Goal: Task Accomplishment & Management: Complete application form

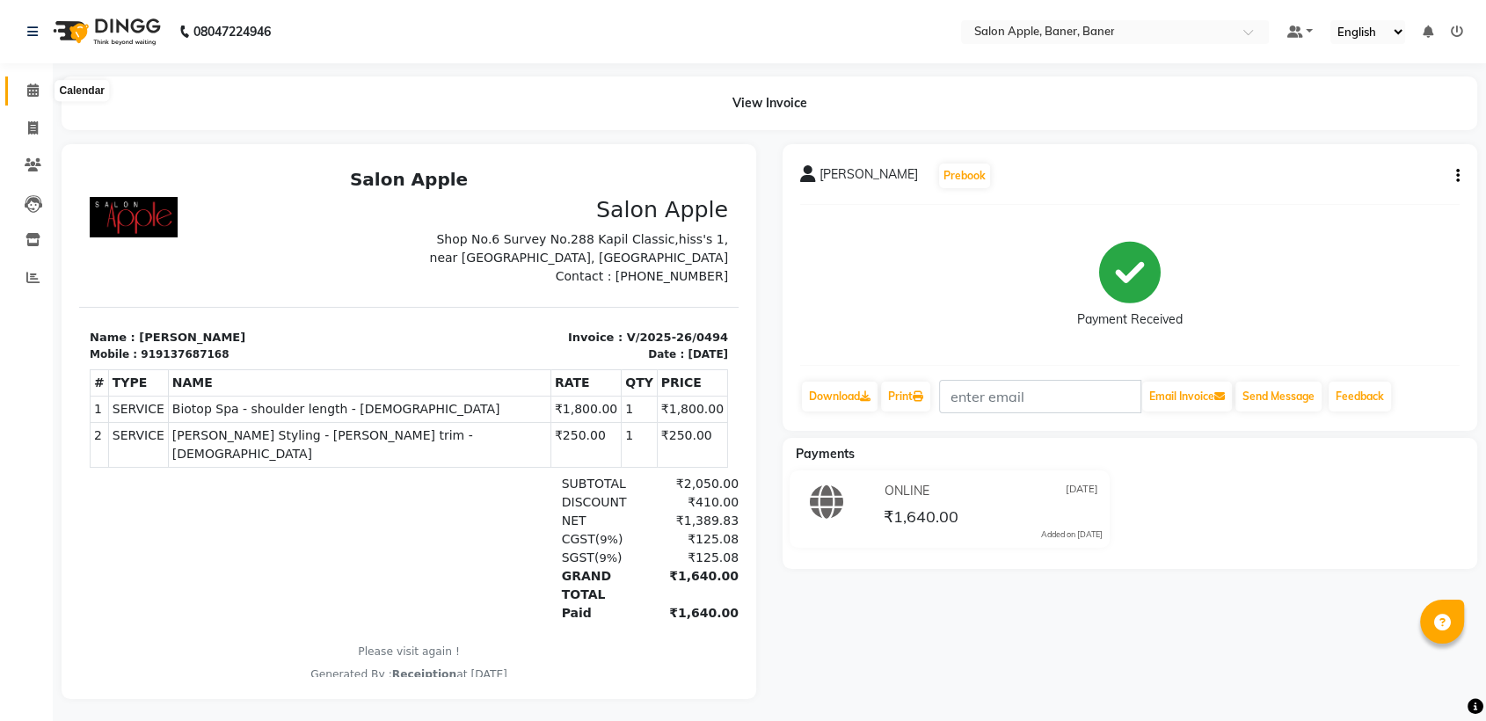
click at [38, 95] on icon at bounding box center [32, 90] width 11 height 13
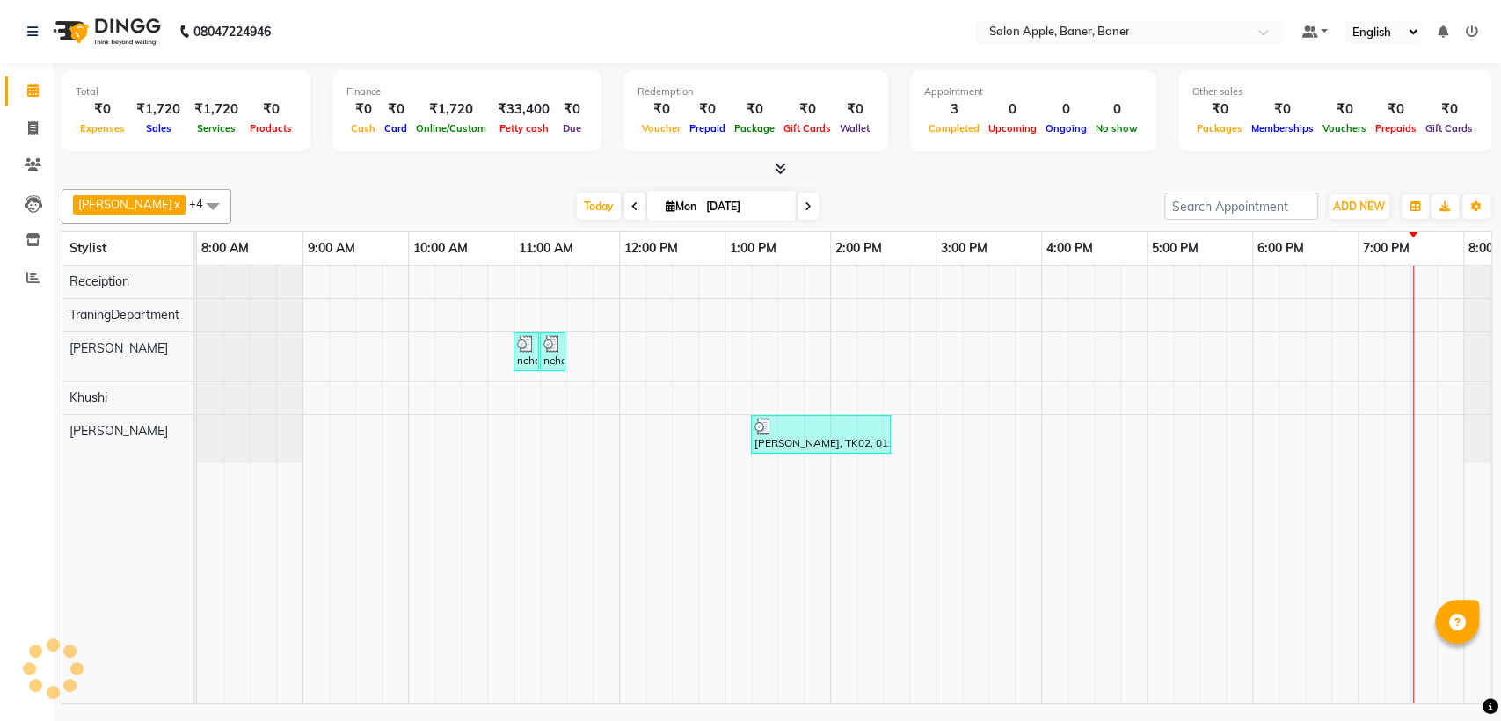
scroll to position [0, 77]
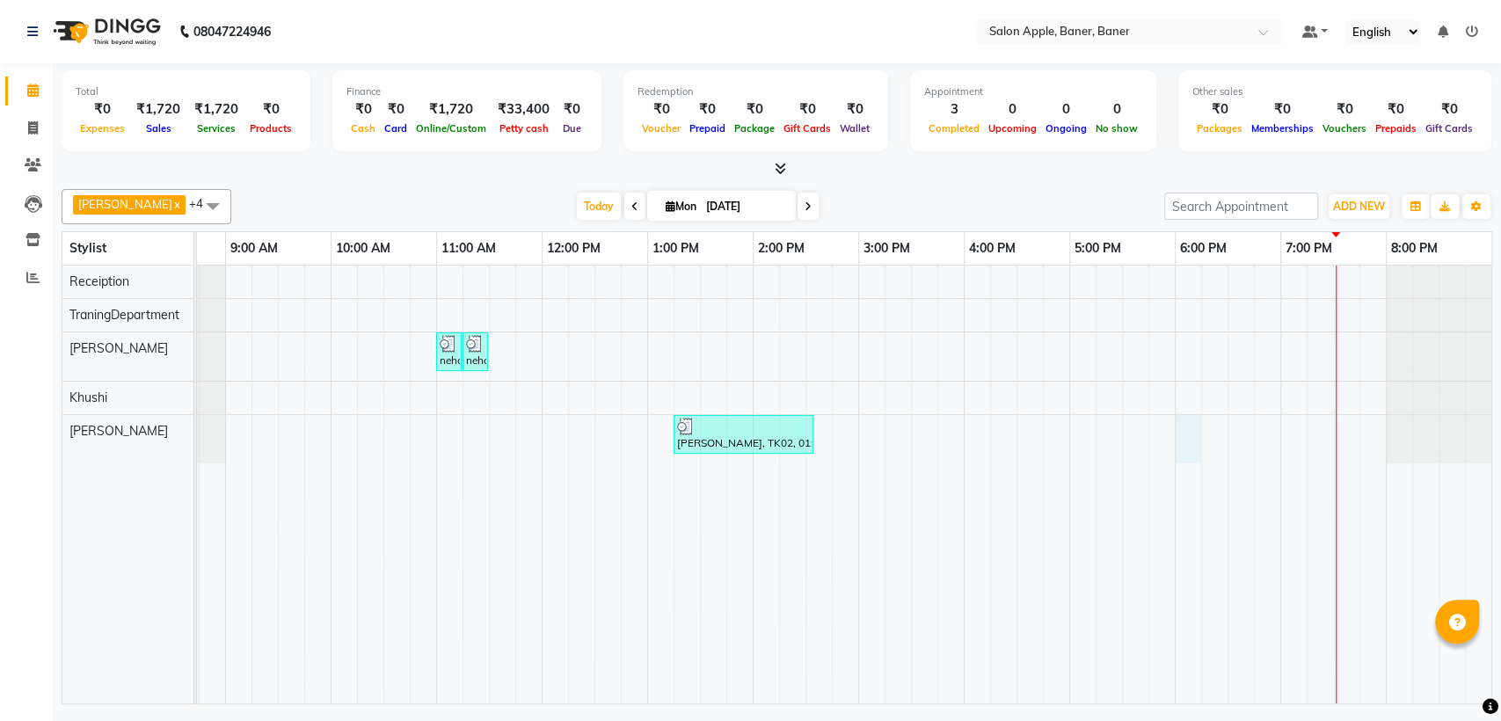
click at [1181, 442] on div "neha das, TK01, 11:00 AM-11:10 AM, Threading - Chin - [DEMOGRAPHIC_DATA] neha d…" at bounding box center [806, 485] width 1372 height 438
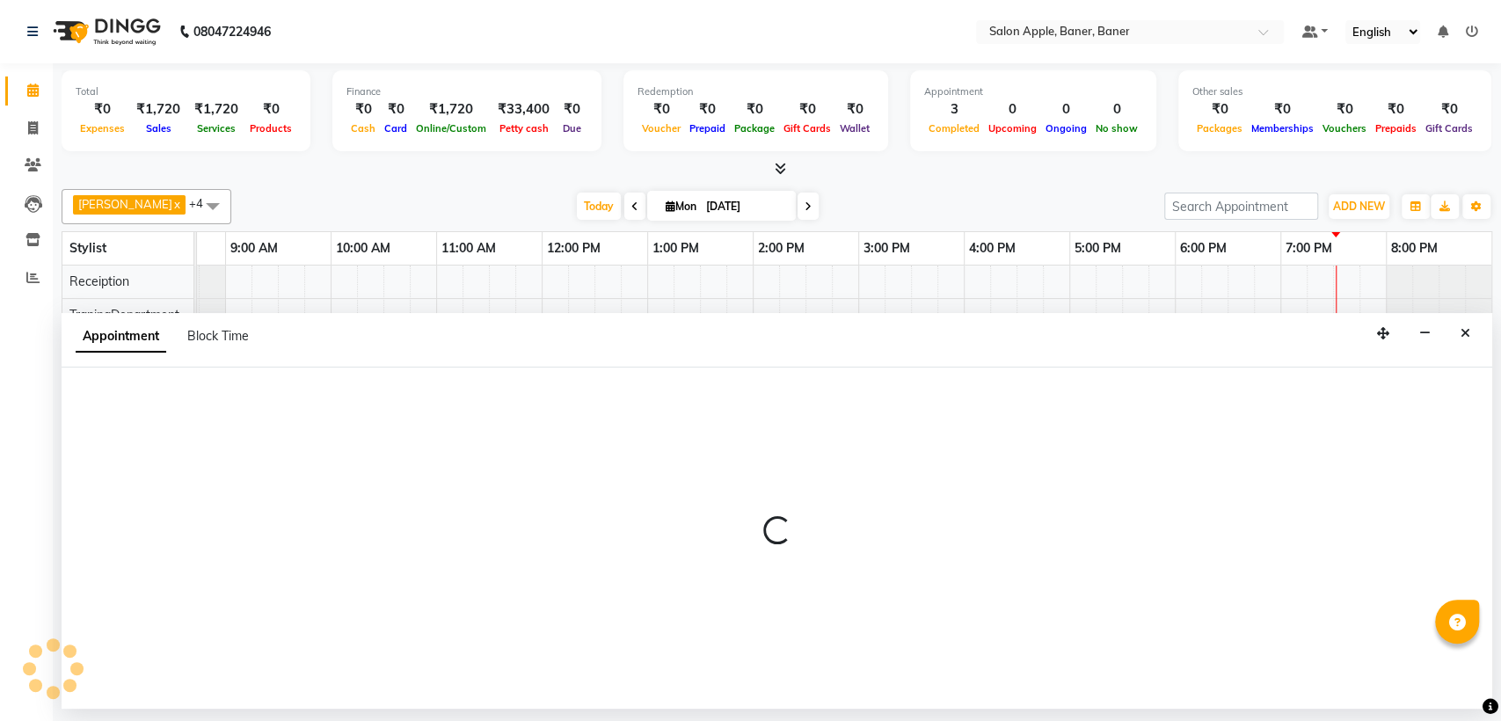
select select "51177"
select select "1080"
select select "tentative"
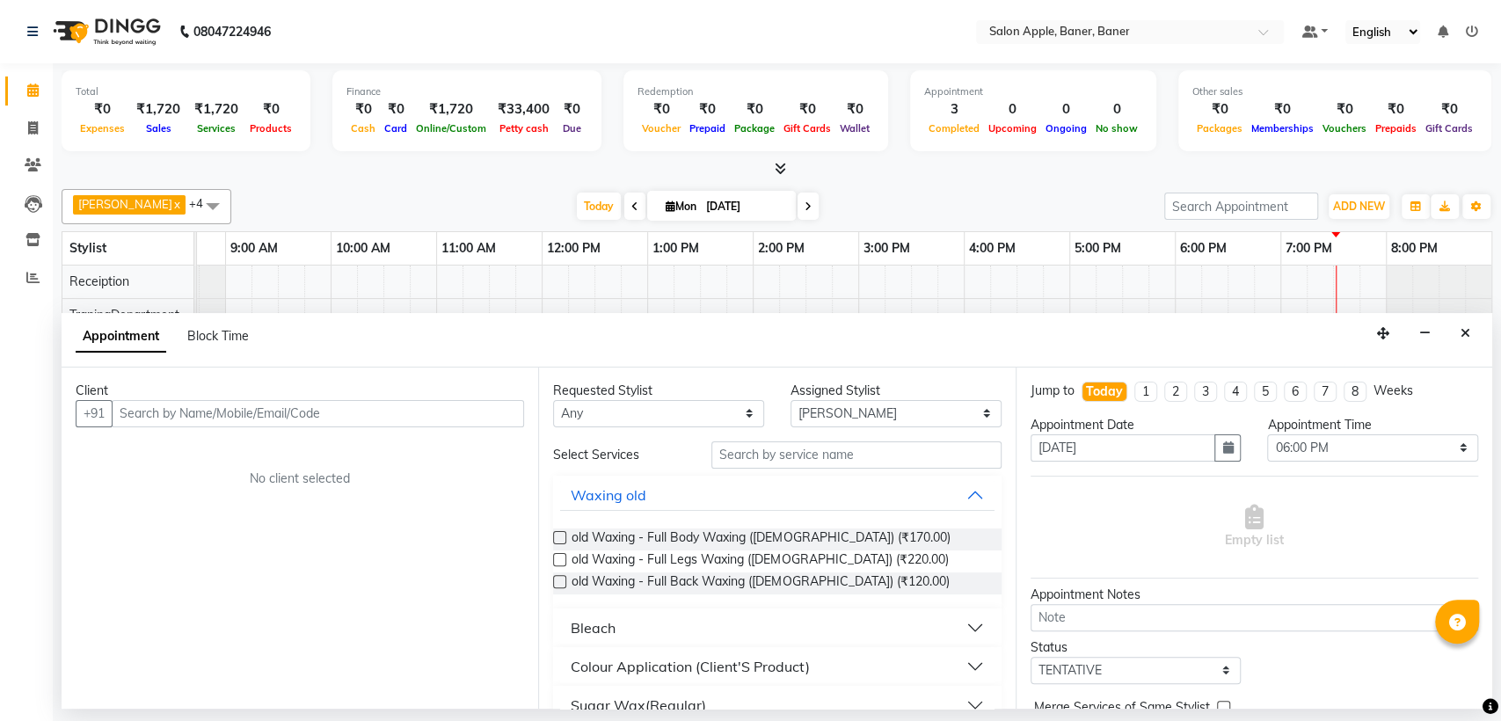
click at [439, 412] on input "text" at bounding box center [318, 413] width 412 height 27
type input "9820070626"
click at [474, 418] on span "Add Client" at bounding box center [487, 413] width 59 height 16
select select "22"
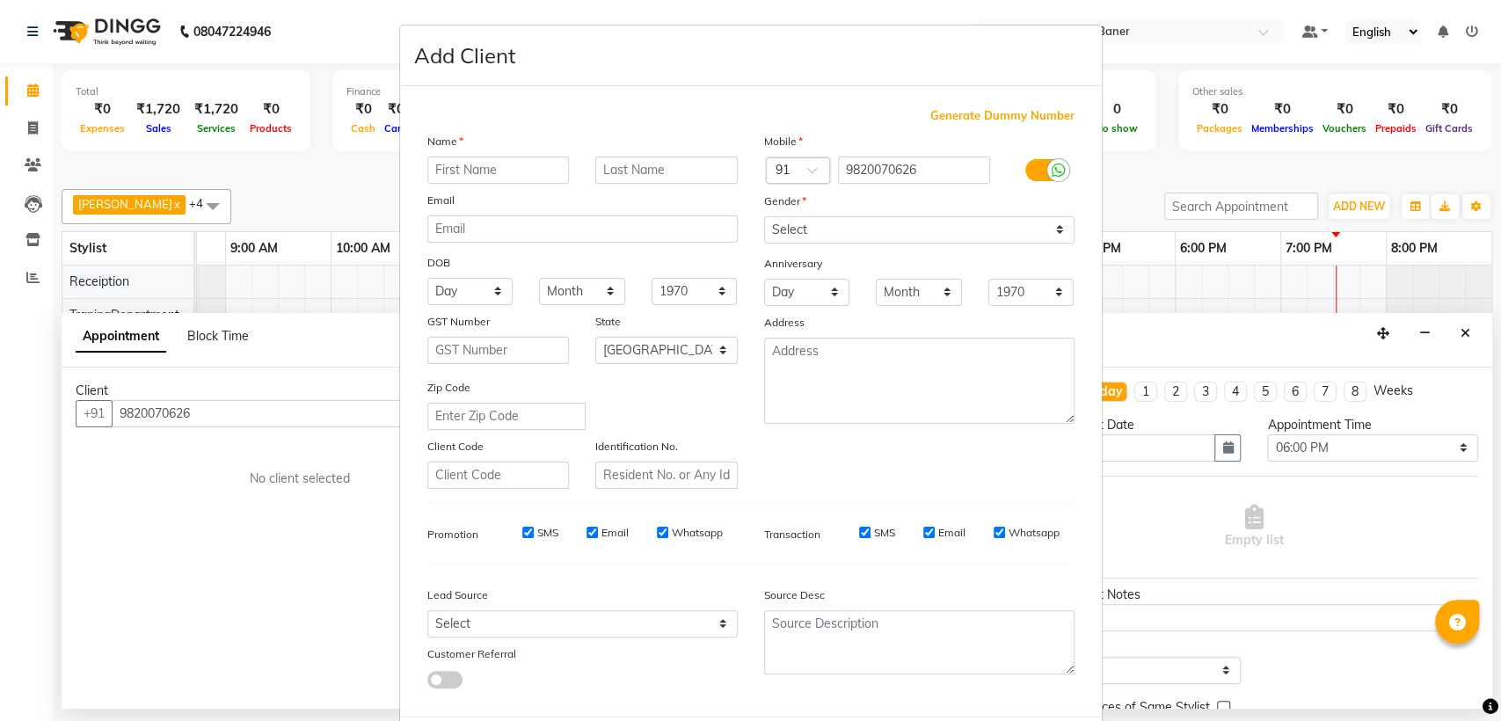
click at [505, 165] on input "text" at bounding box center [498, 170] width 142 height 27
type input "A"
type input "a"
type input "AVINASH"
click at [684, 169] on input "text" at bounding box center [666, 170] width 142 height 27
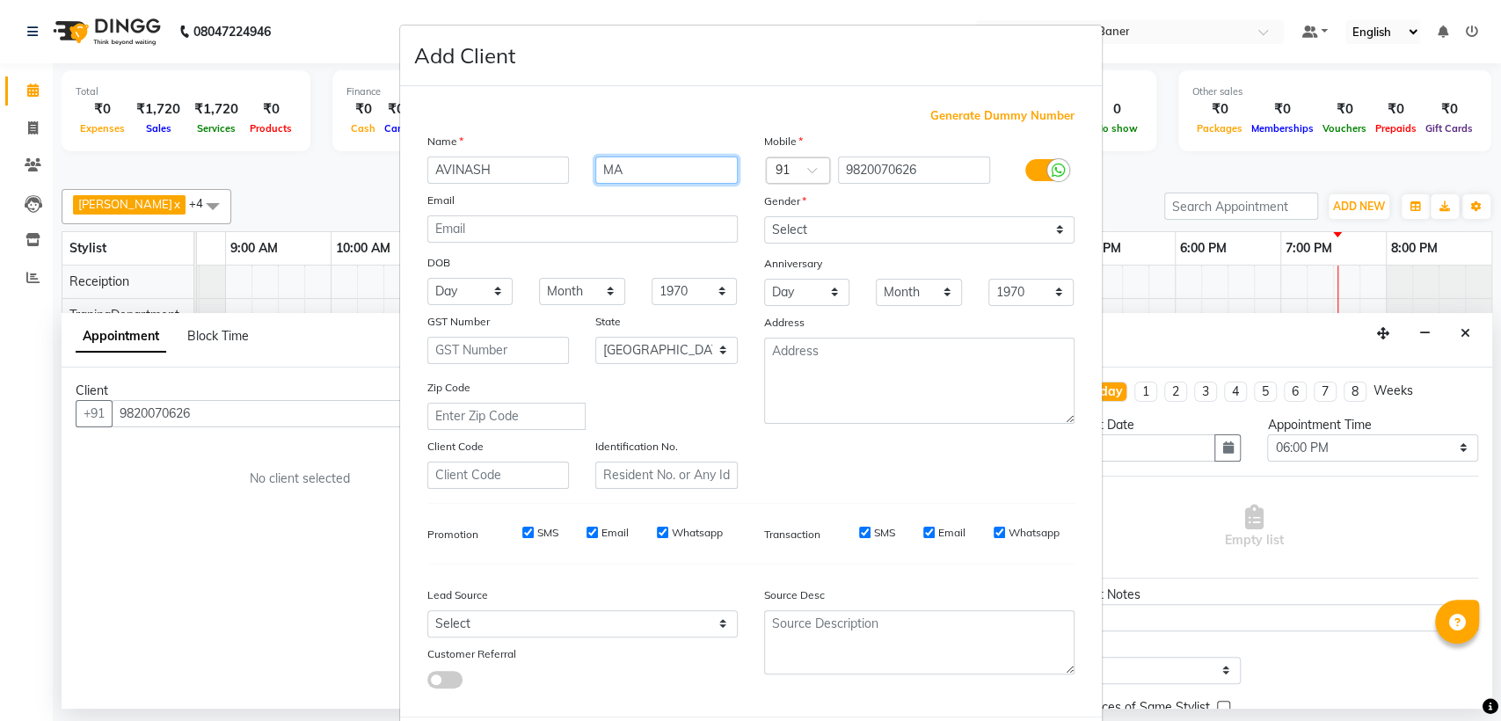
type input "M"
type input "SIR"
click at [907, 225] on select "Select [DEMOGRAPHIC_DATA] [DEMOGRAPHIC_DATA] Other Prefer Not To Say" at bounding box center [919, 229] width 310 height 27
select select "[DEMOGRAPHIC_DATA]"
click at [764, 216] on select "Select [DEMOGRAPHIC_DATA] [DEMOGRAPHIC_DATA] Other Prefer Not To Say" at bounding box center [919, 229] width 310 height 27
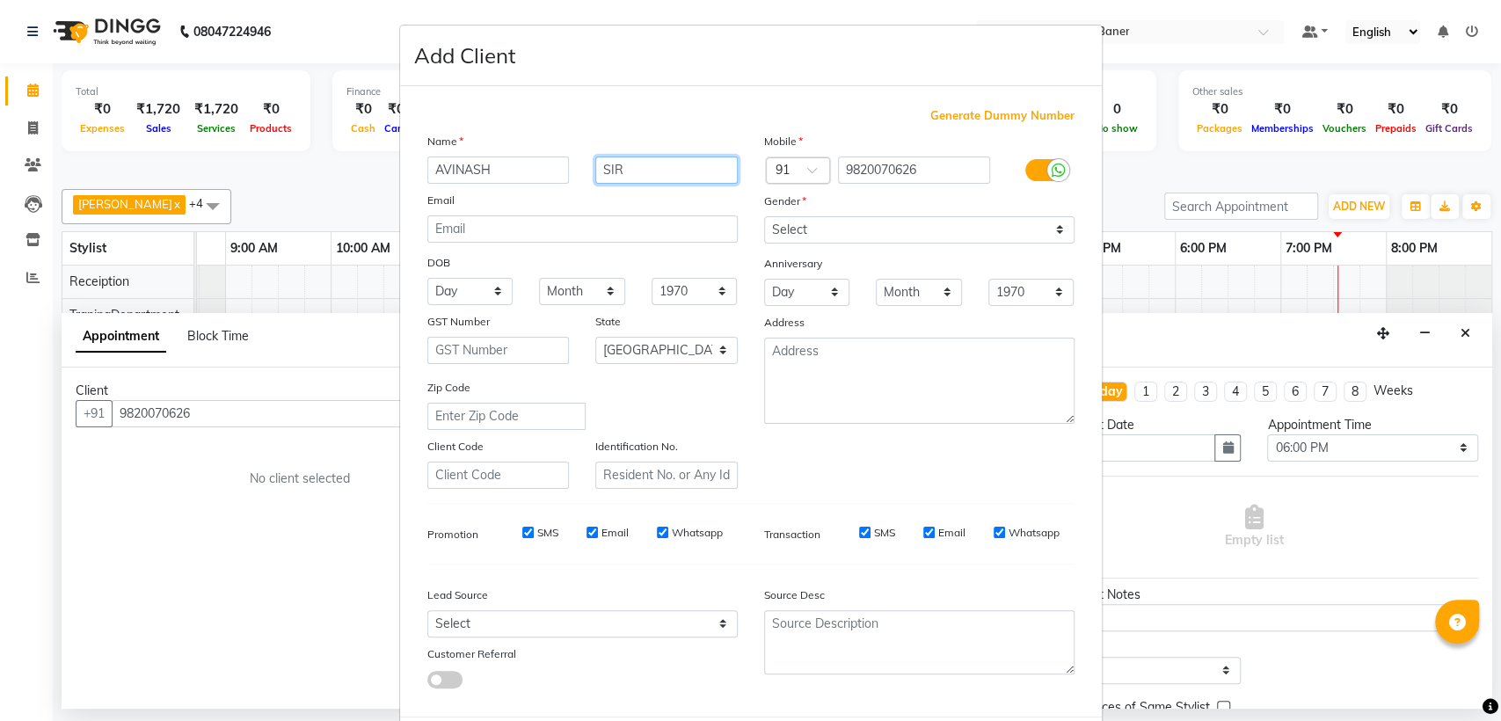
click at [725, 164] on input "SIR" at bounding box center [666, 170] width 142 height 27
click at [725, 164] on input "text" at bounding box center [666, 170] width 142 height 27
type input "b"
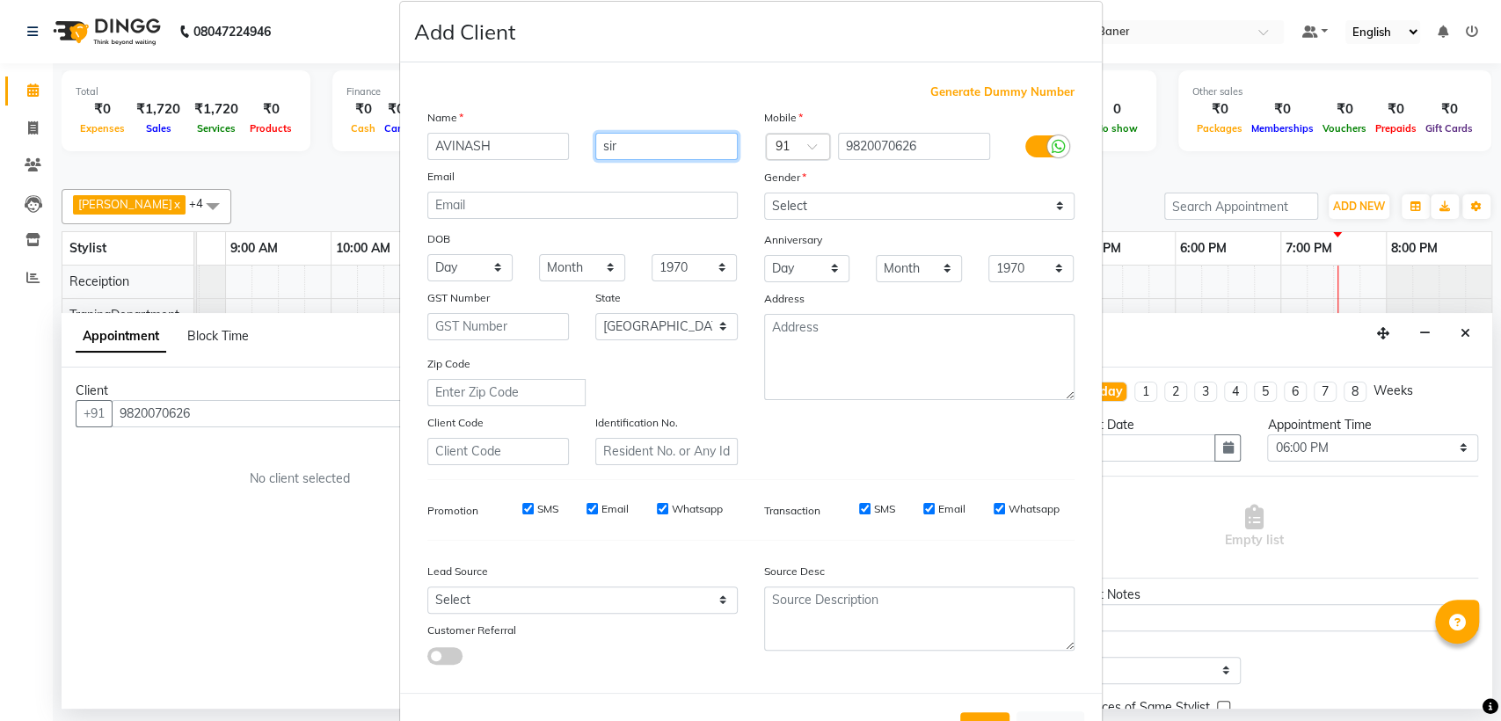
scroll to position [87, 0]
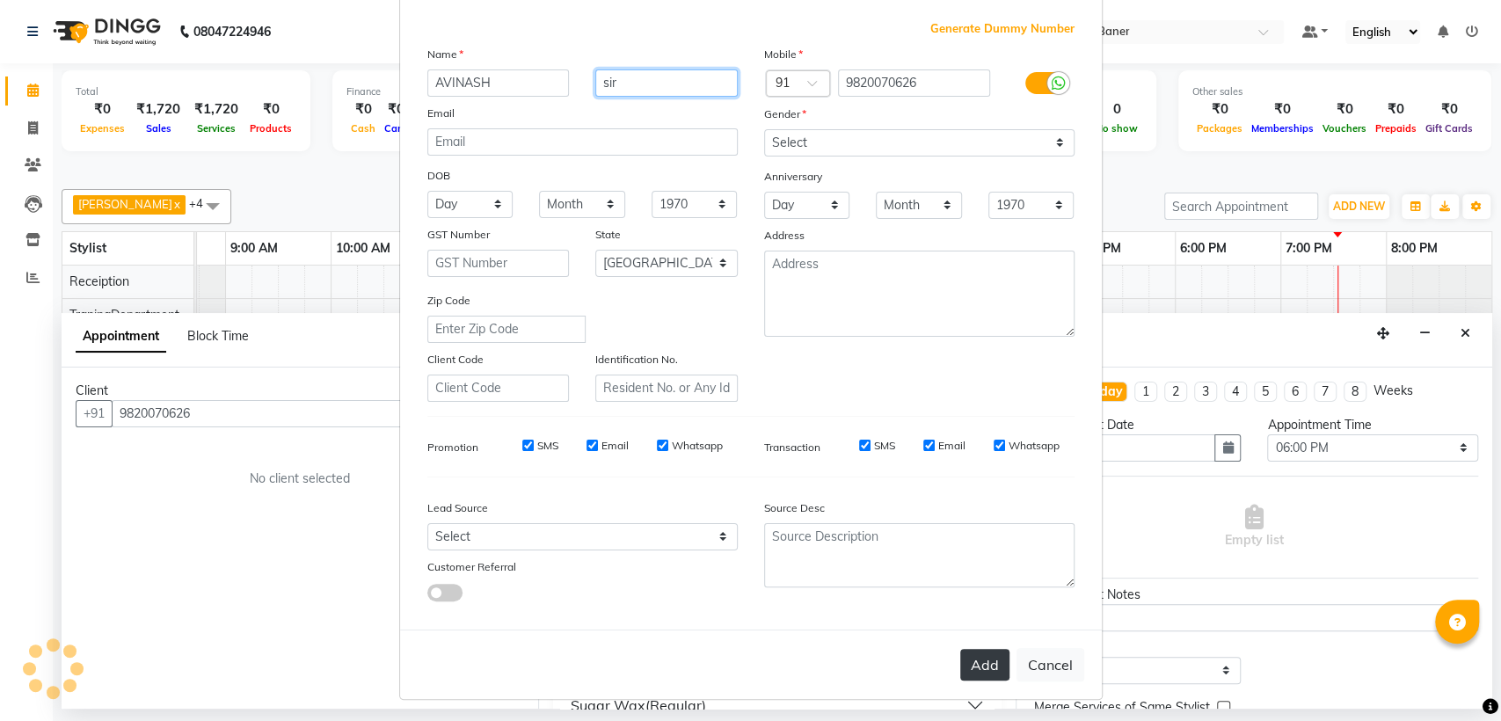
type input "sir"
click at [960, 649] on button "Add" at bounding box center [984, 665] width 49 height 32
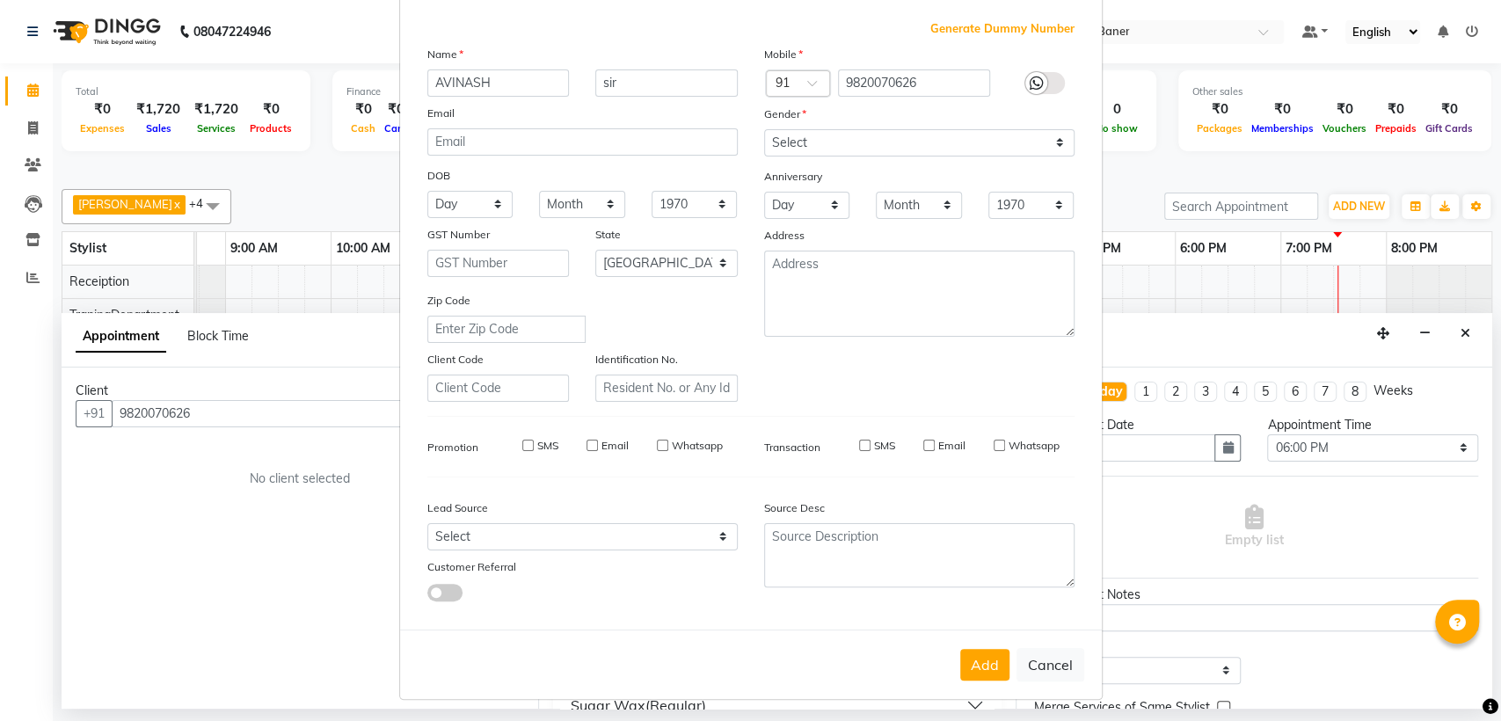
select select
select select "null"
select select
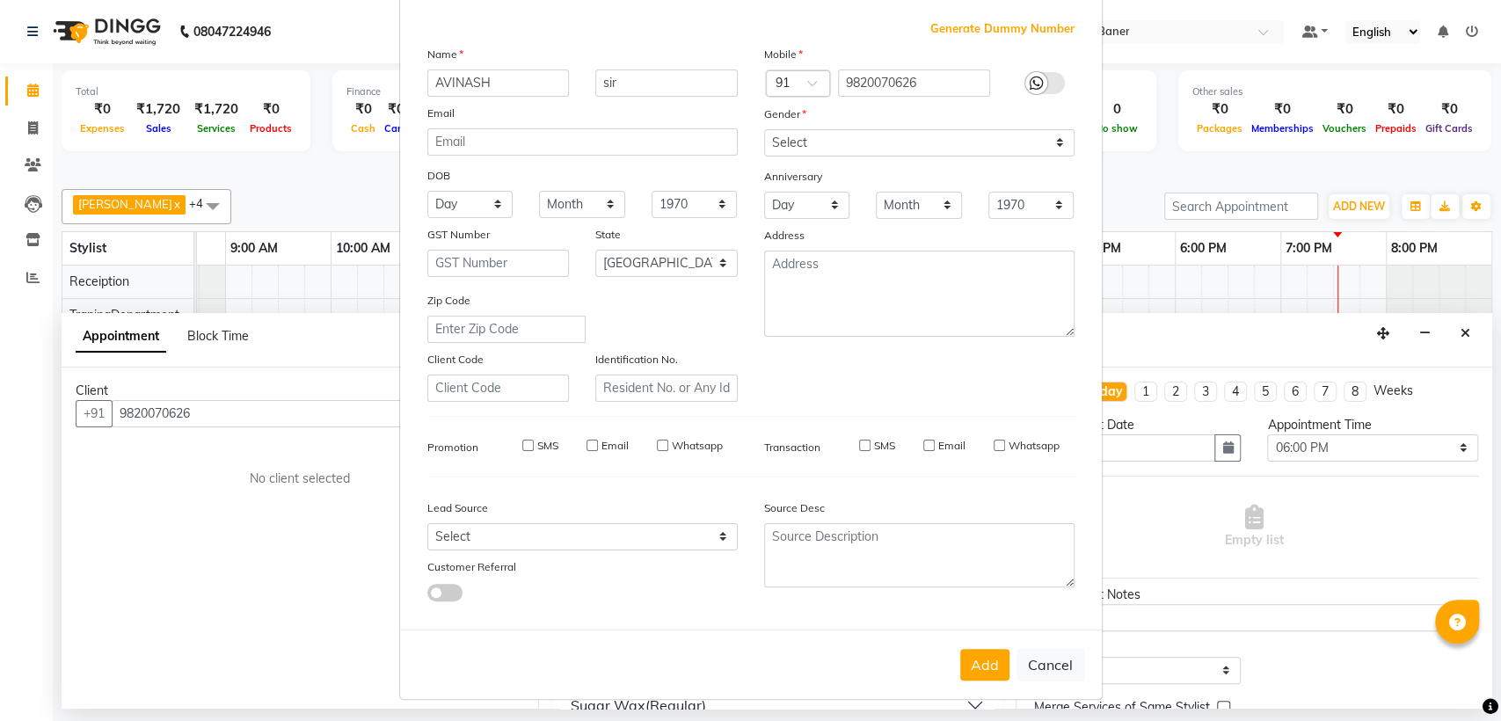
select select
checkbox input "false"
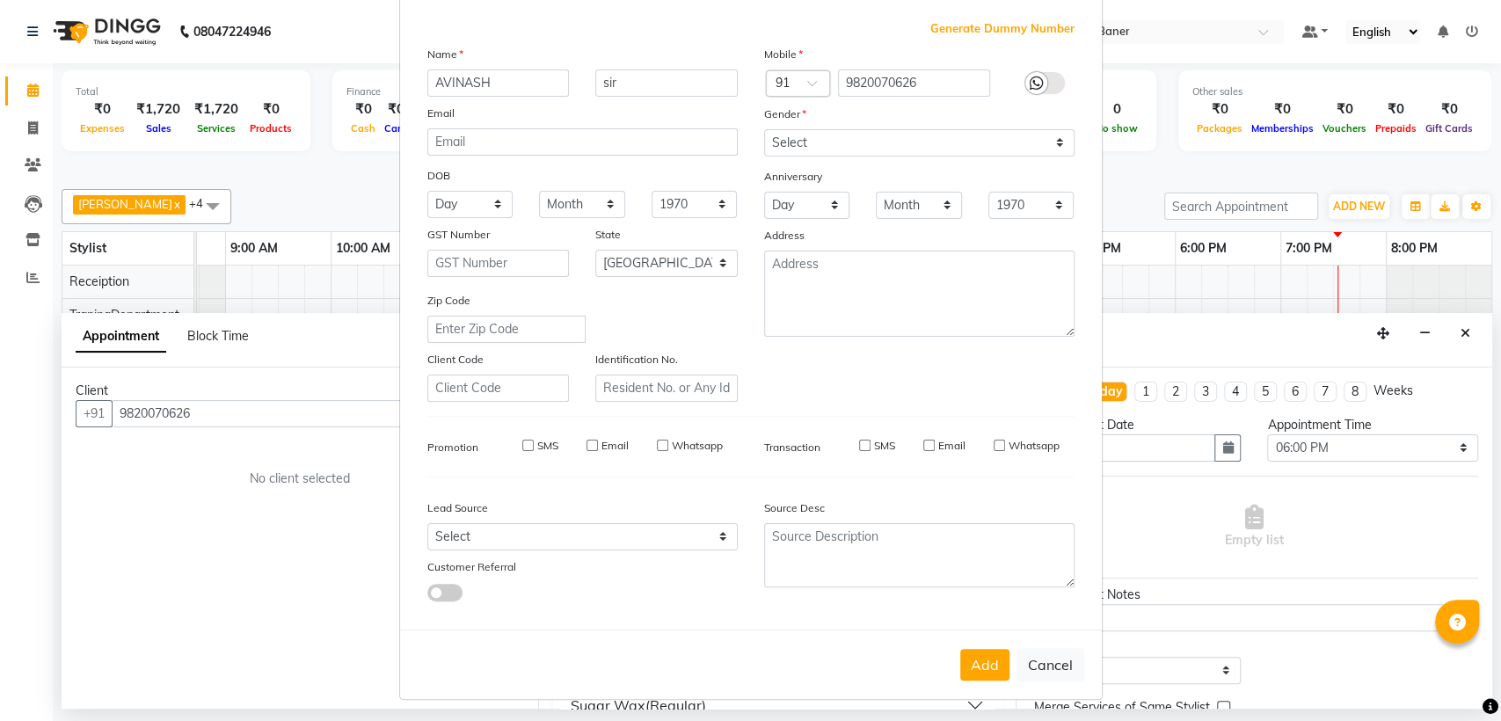
checkbox input "false"
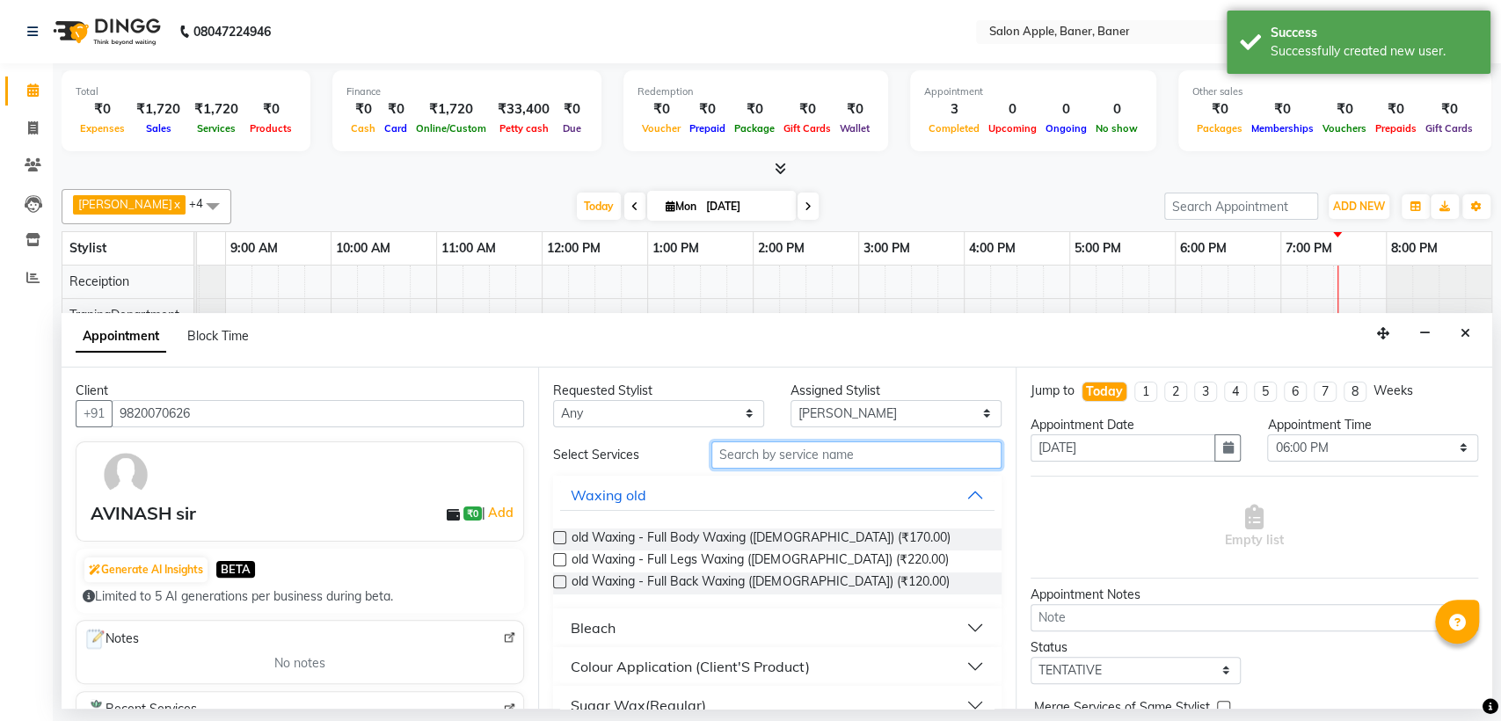
click at [898, 449] on input "text" at bounding box center [856, 454] width 290 height 27
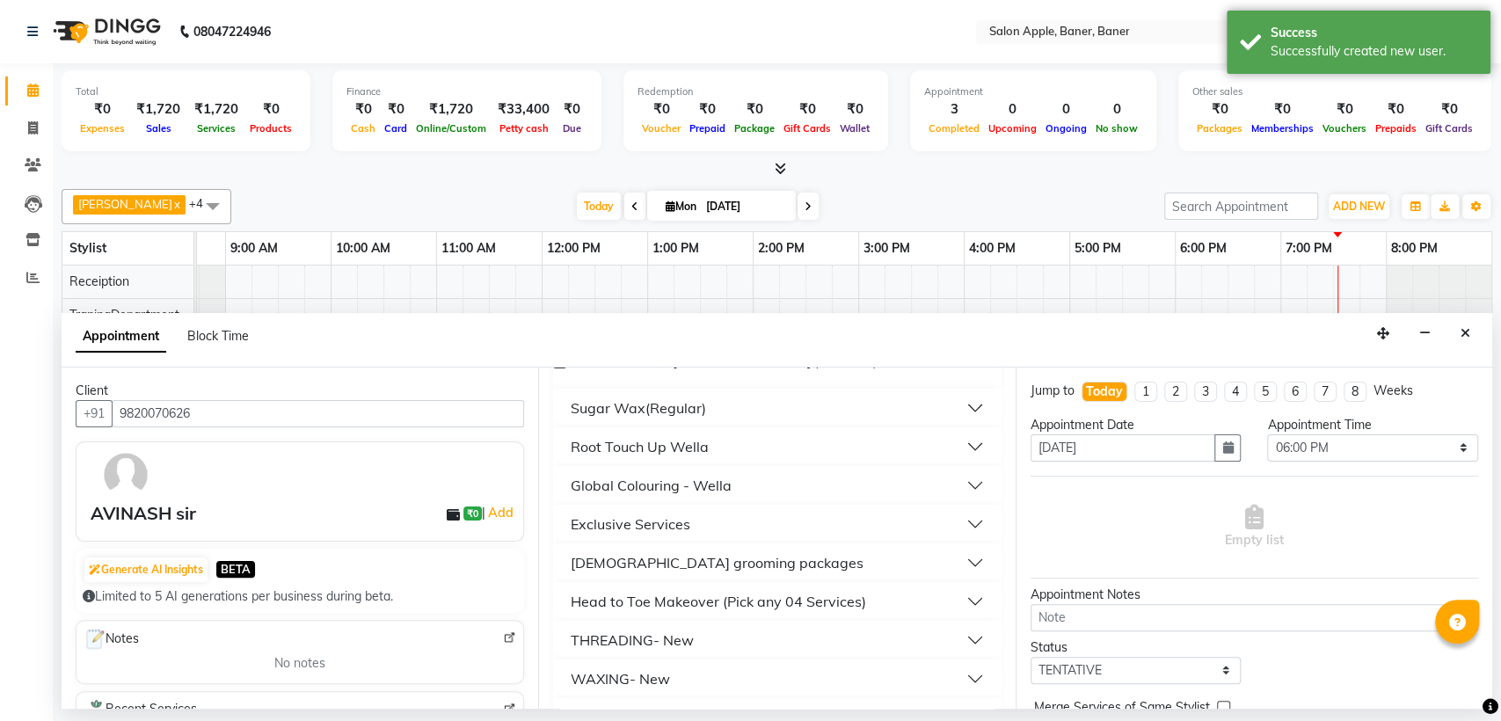
scroll to position [3, 0]
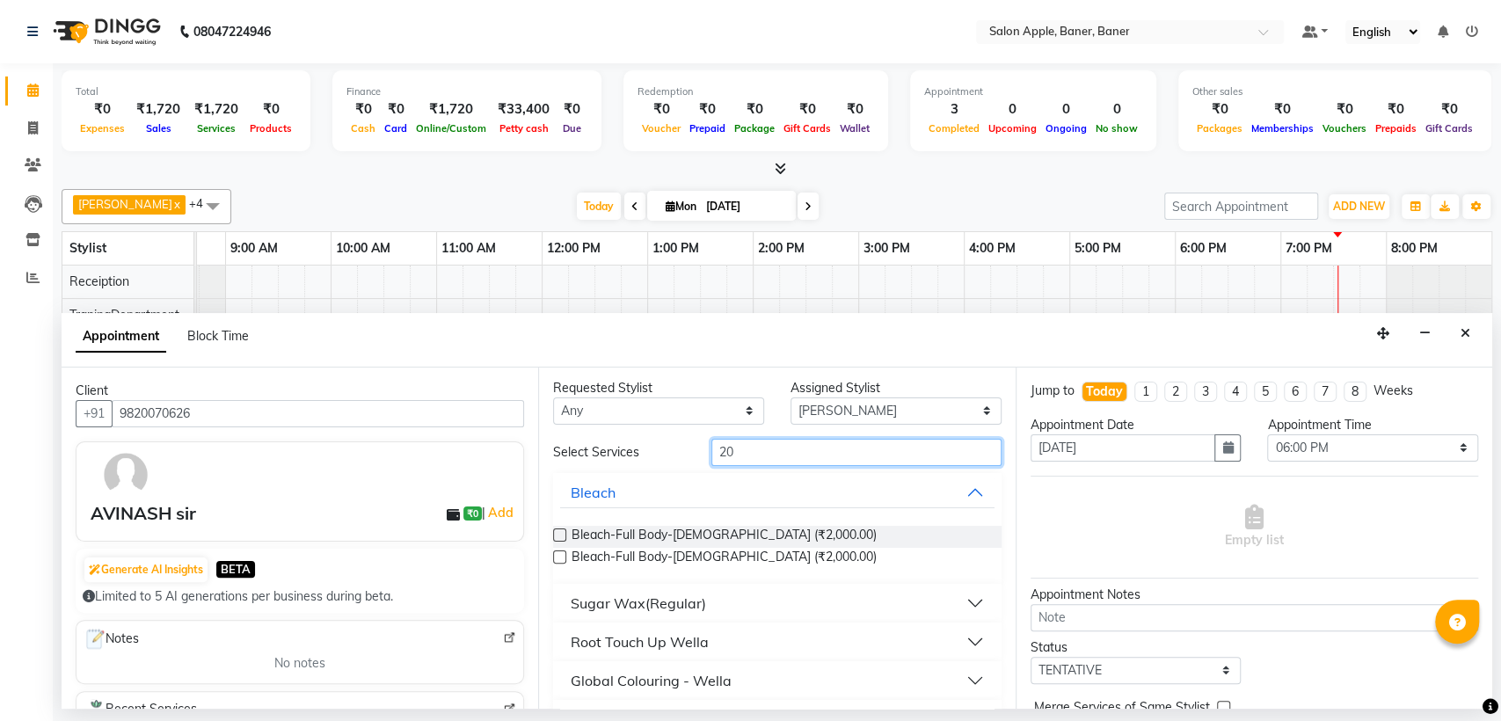
type input "2"
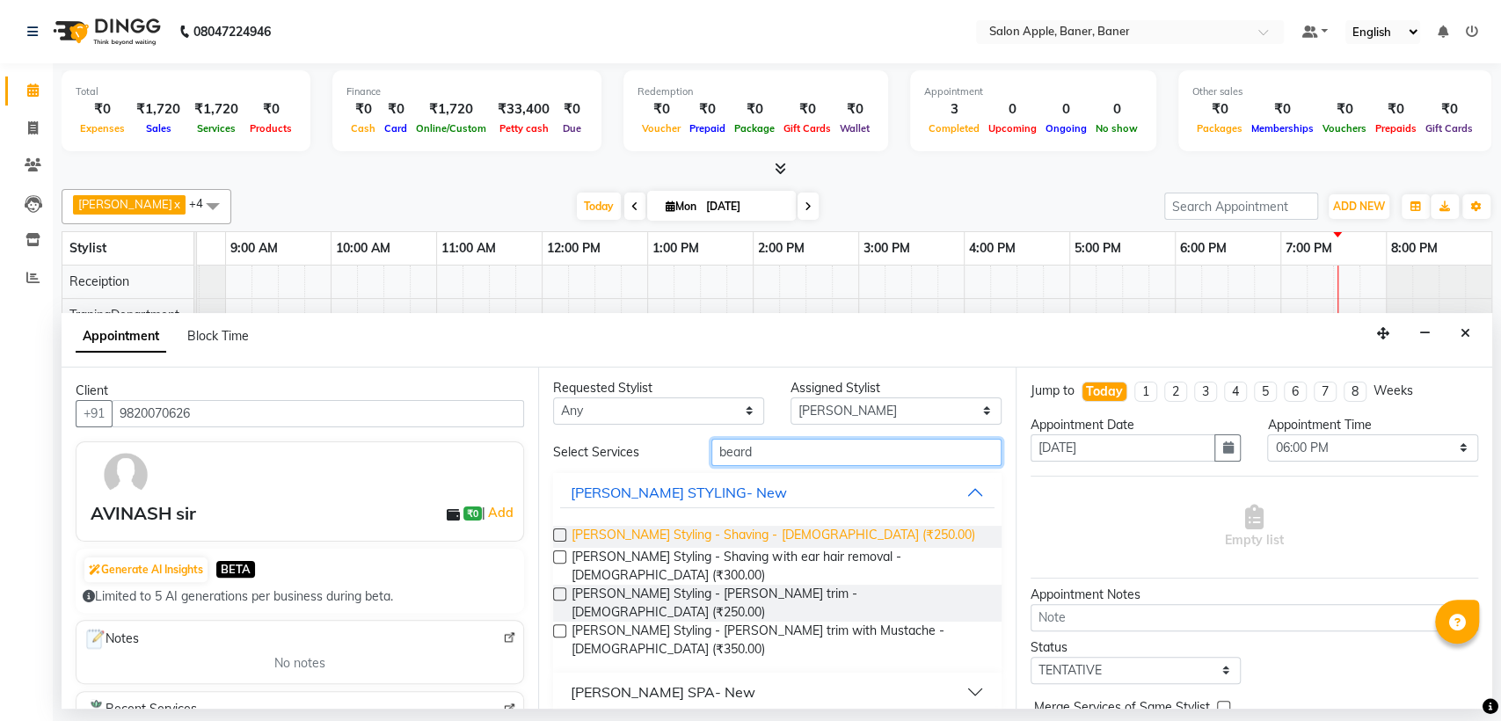
type input "beard"
click at [782, 533] on span "[PERSON_NAME] Styling - Shaving - [DEMOGRAPHIC_DATA] (₹250.00)" at bounding box center [773, 537] width 403 height 22
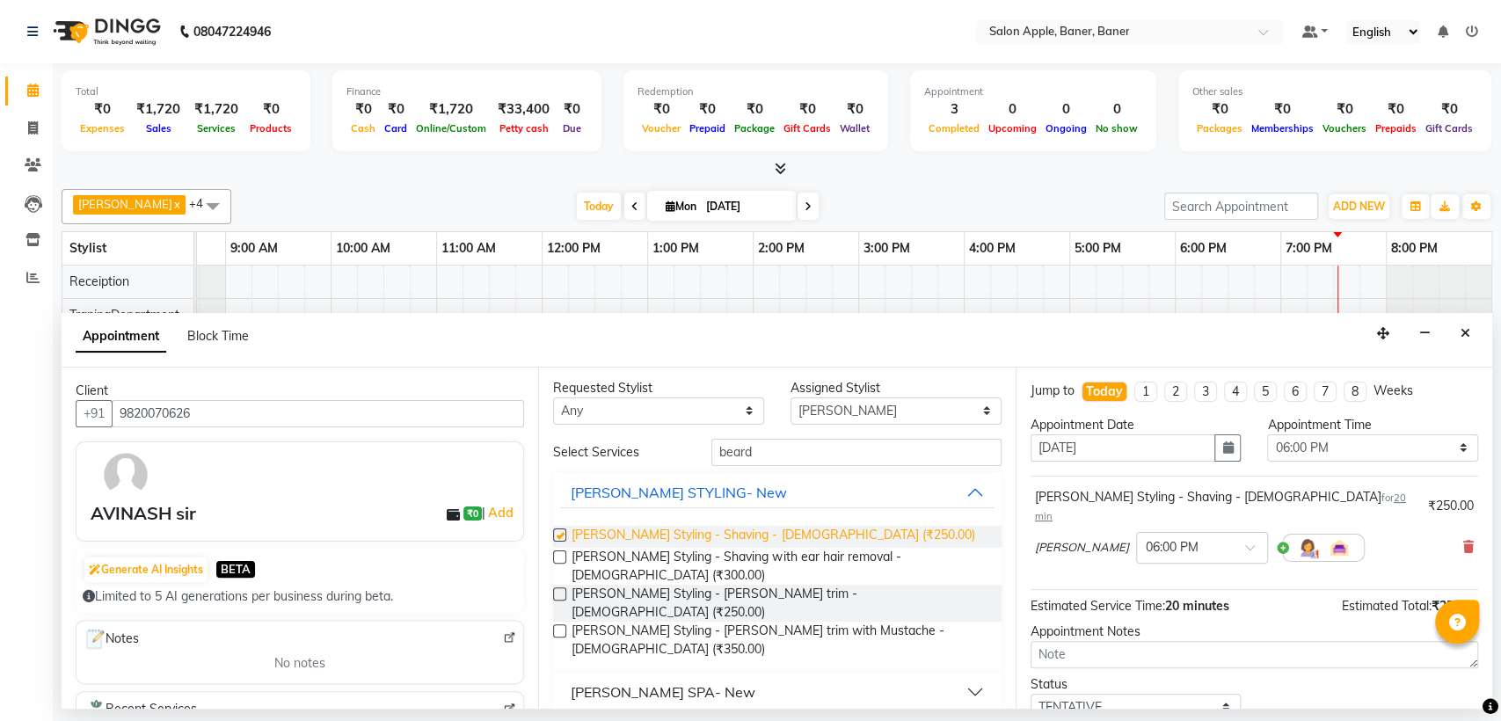
checkbox input "false"
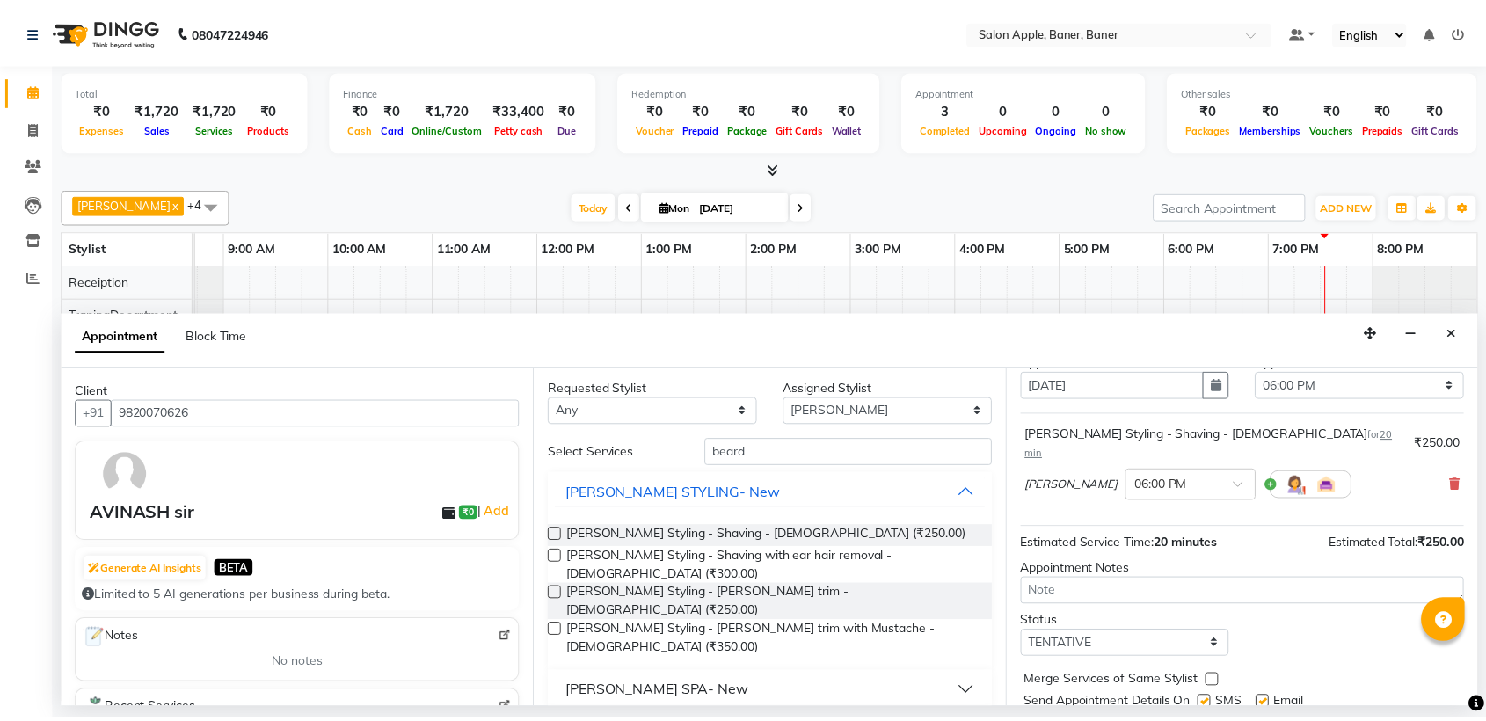
scroll to position [104, 0]
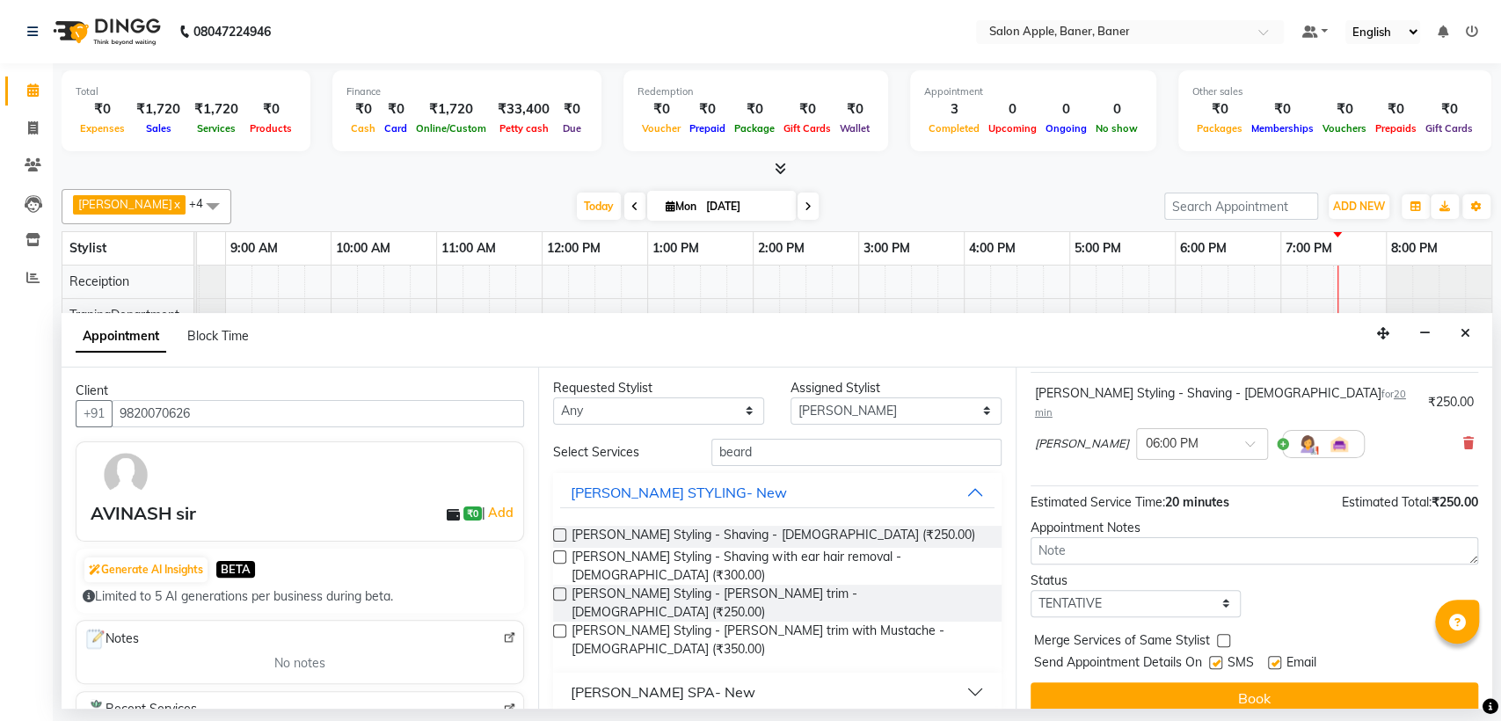
click at [1279, 656] on label at bounding box center [1274, 662] width 13 height 13
click at [1279, 659] on input "checkbox" at bounding box center [1273, 664] width 11 height 11
checkbox input "false"
click at [1217, 656] on label at bounding box center [1215, 662] width 13 height 13
click at [1217, 659] on input "checkbox" at bounding box center [1214, 664] width 11 height 11
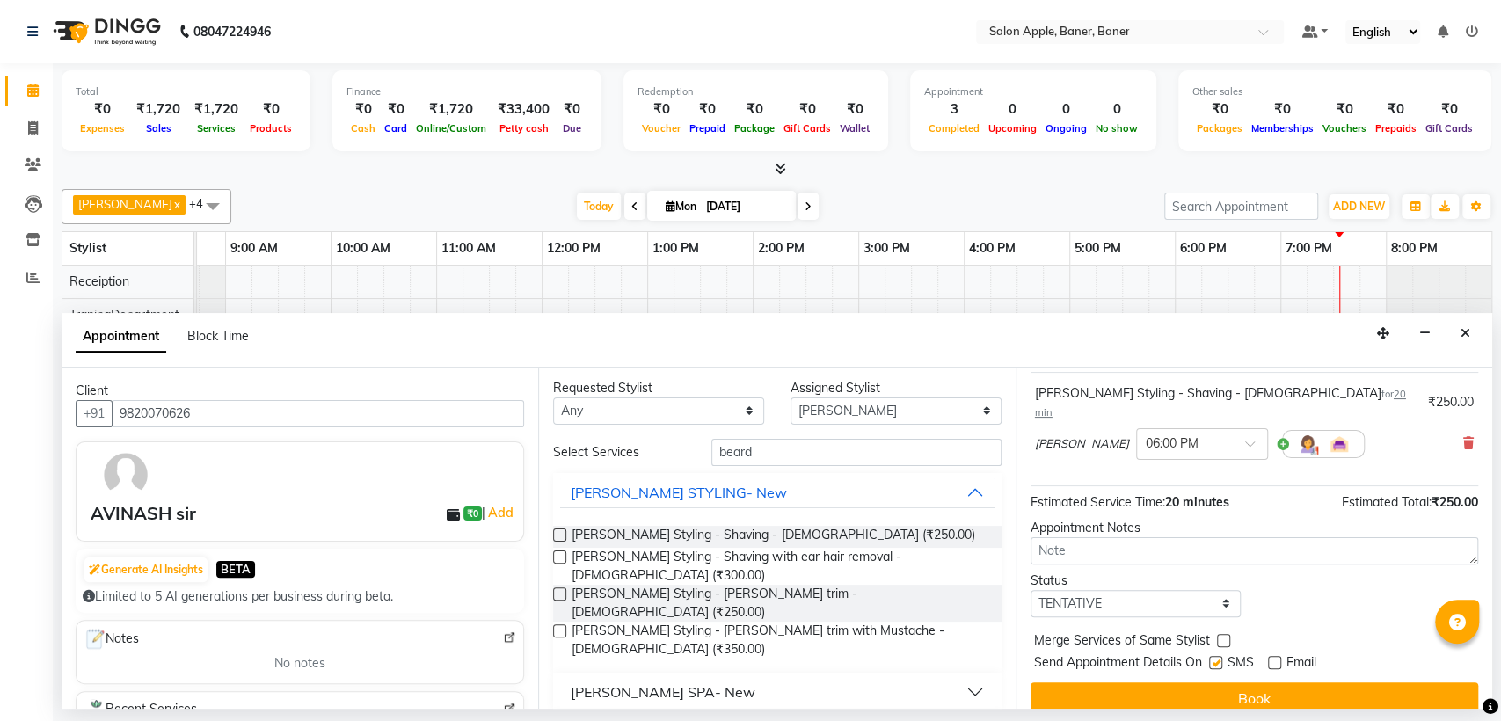
checkbox input "false"
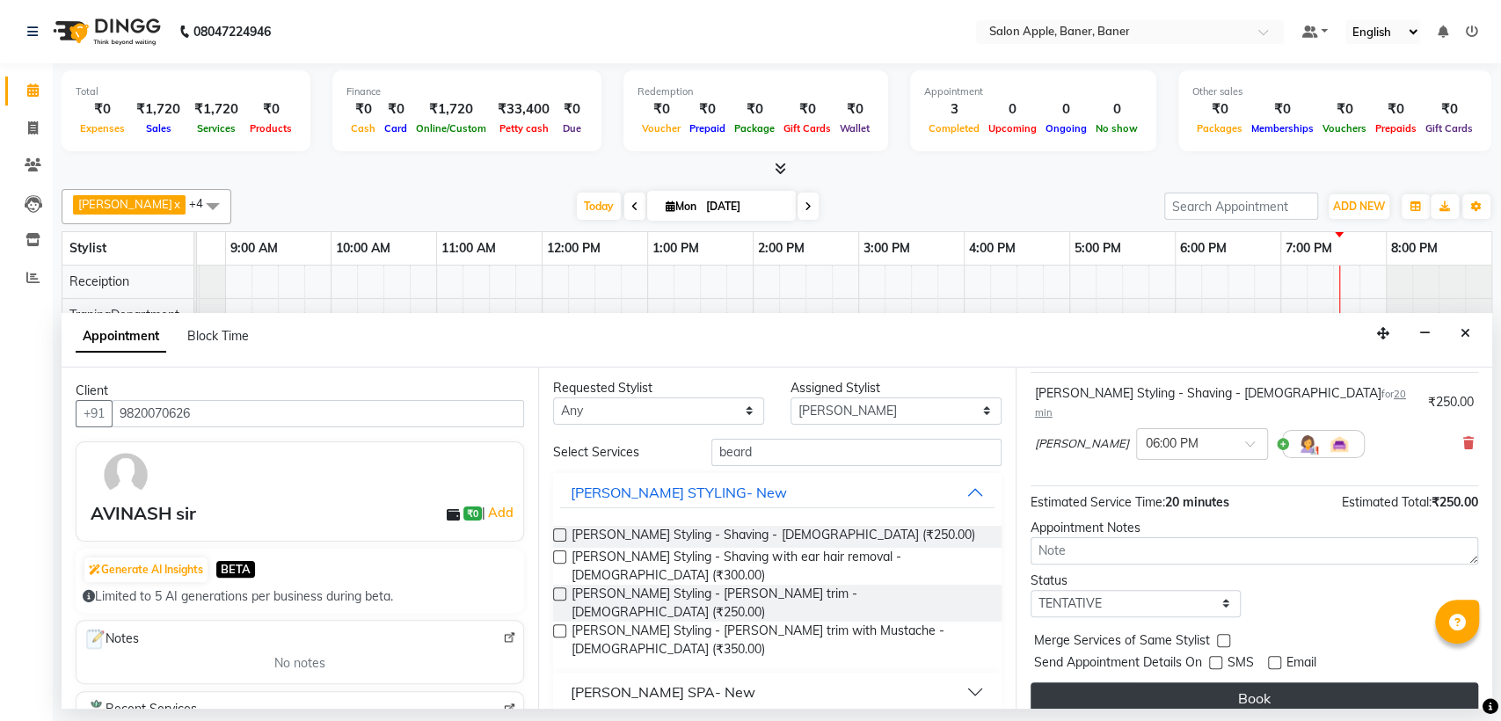
click at [1250, 682] on button "Book" at bounding box center [1255, 698] width 448 height 32
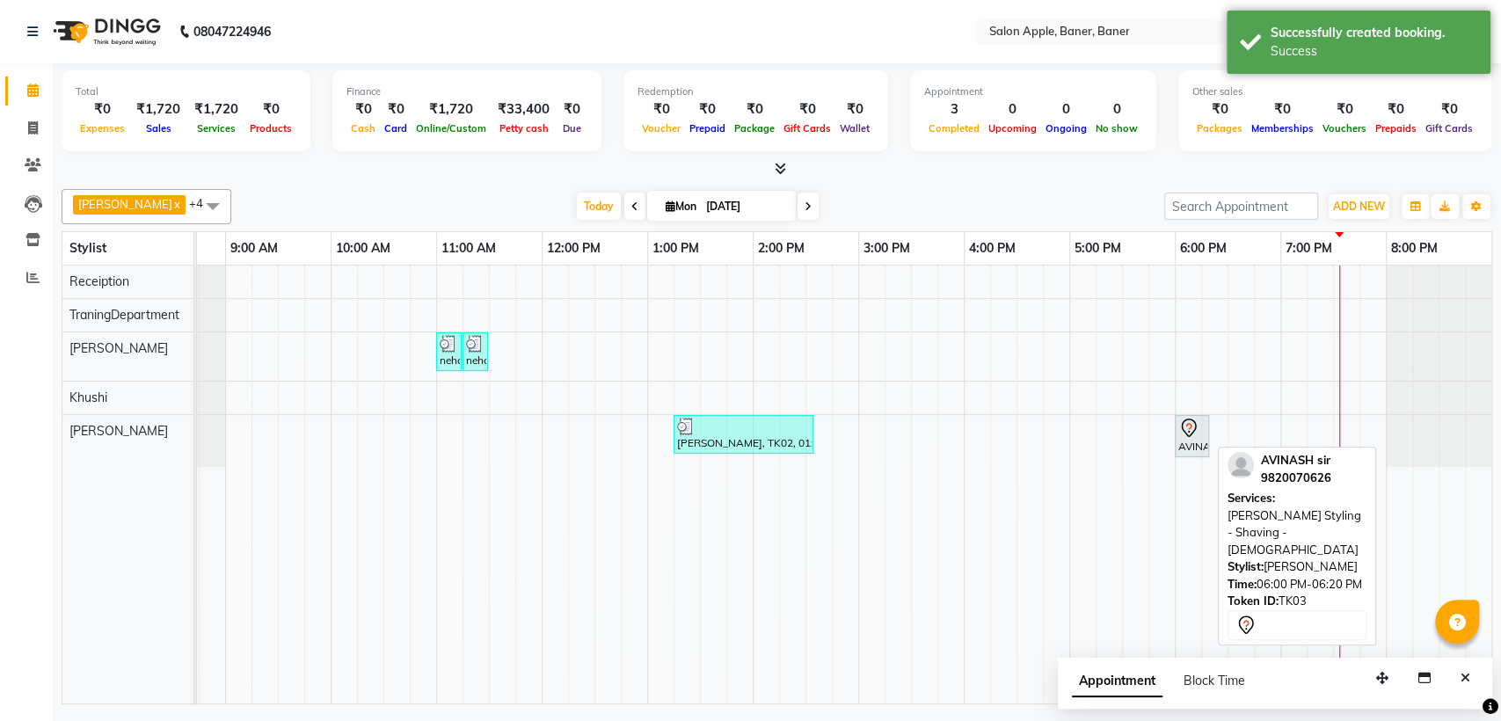
click at [1205, 449] on div at bounding box center [1208, 436] width 7 height 40
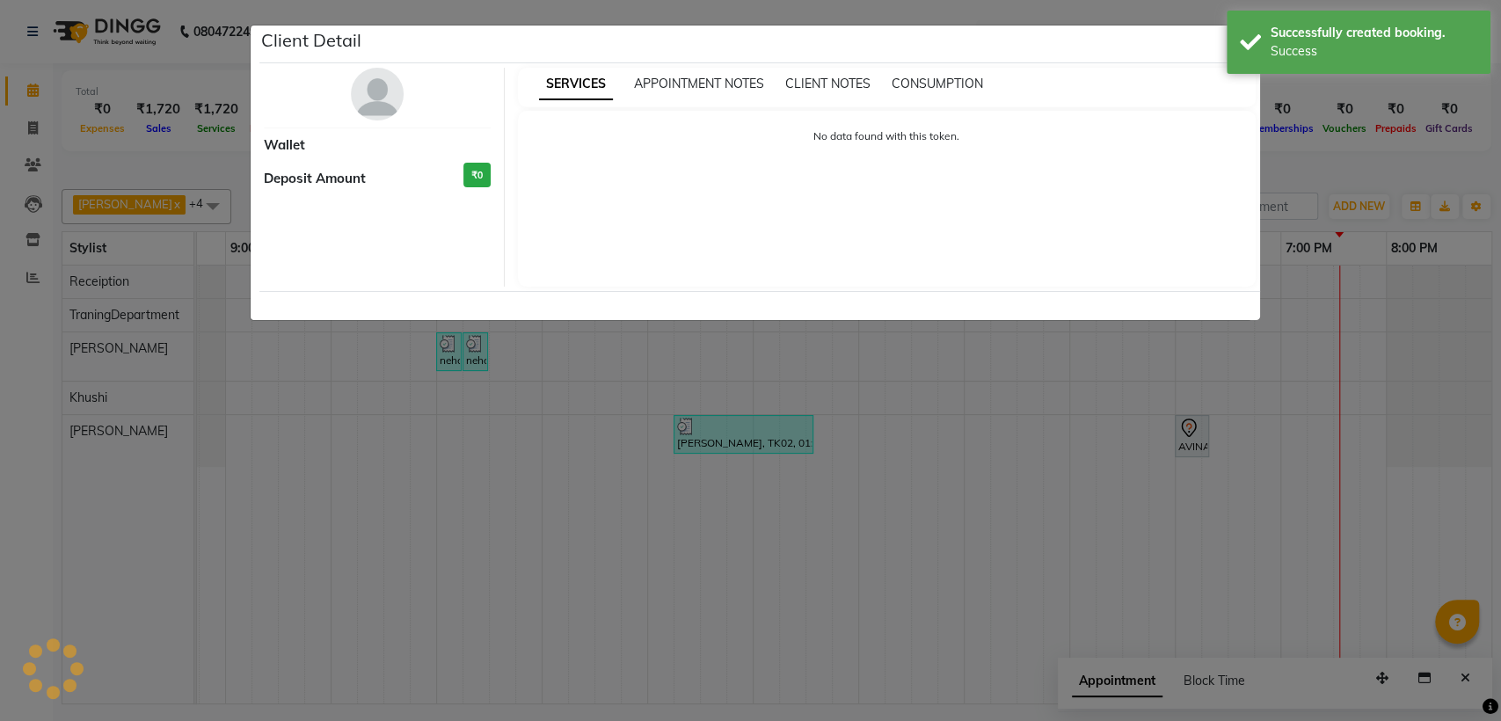
select select "7"
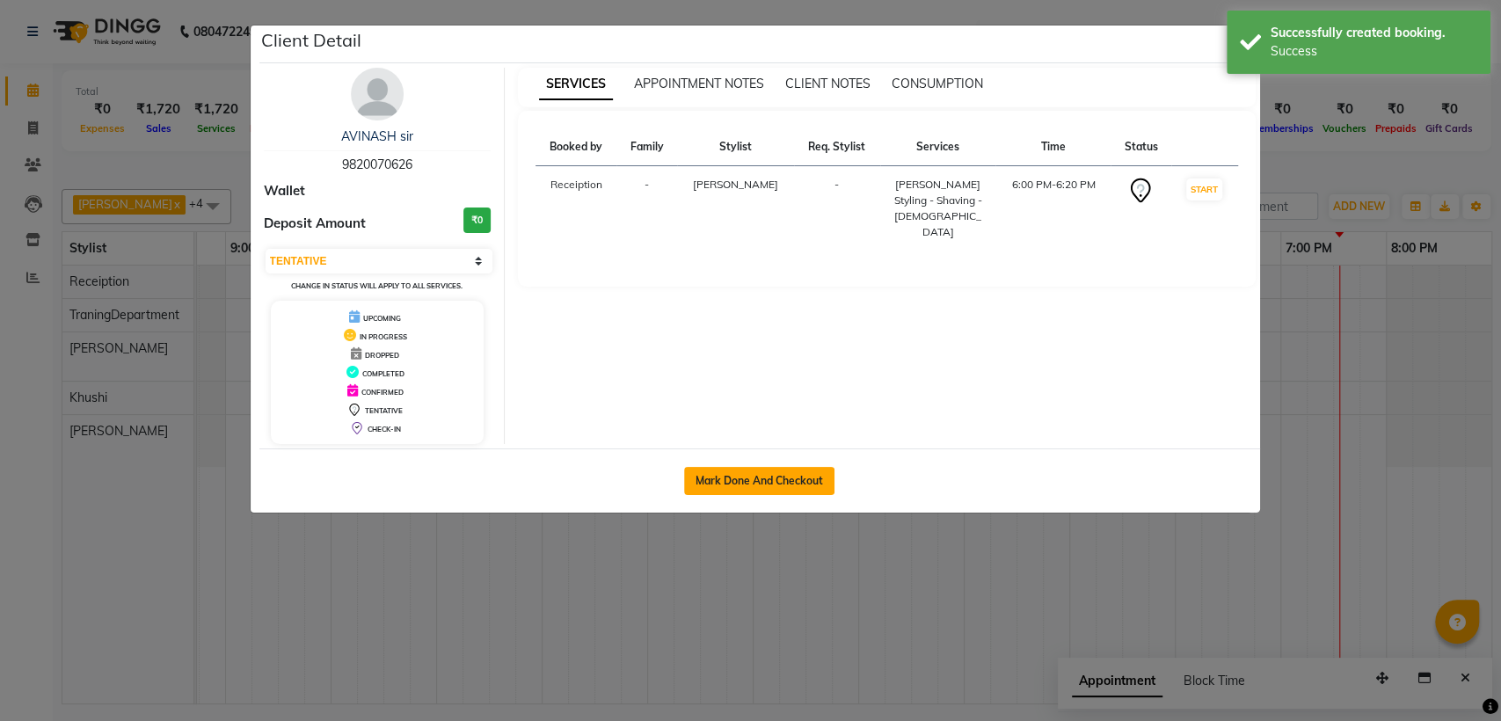
click at [798, 471] on button "Mark Done And Checkout" at bounding box center [759, 481] width 150 height 28
select select "771"
select select "service"
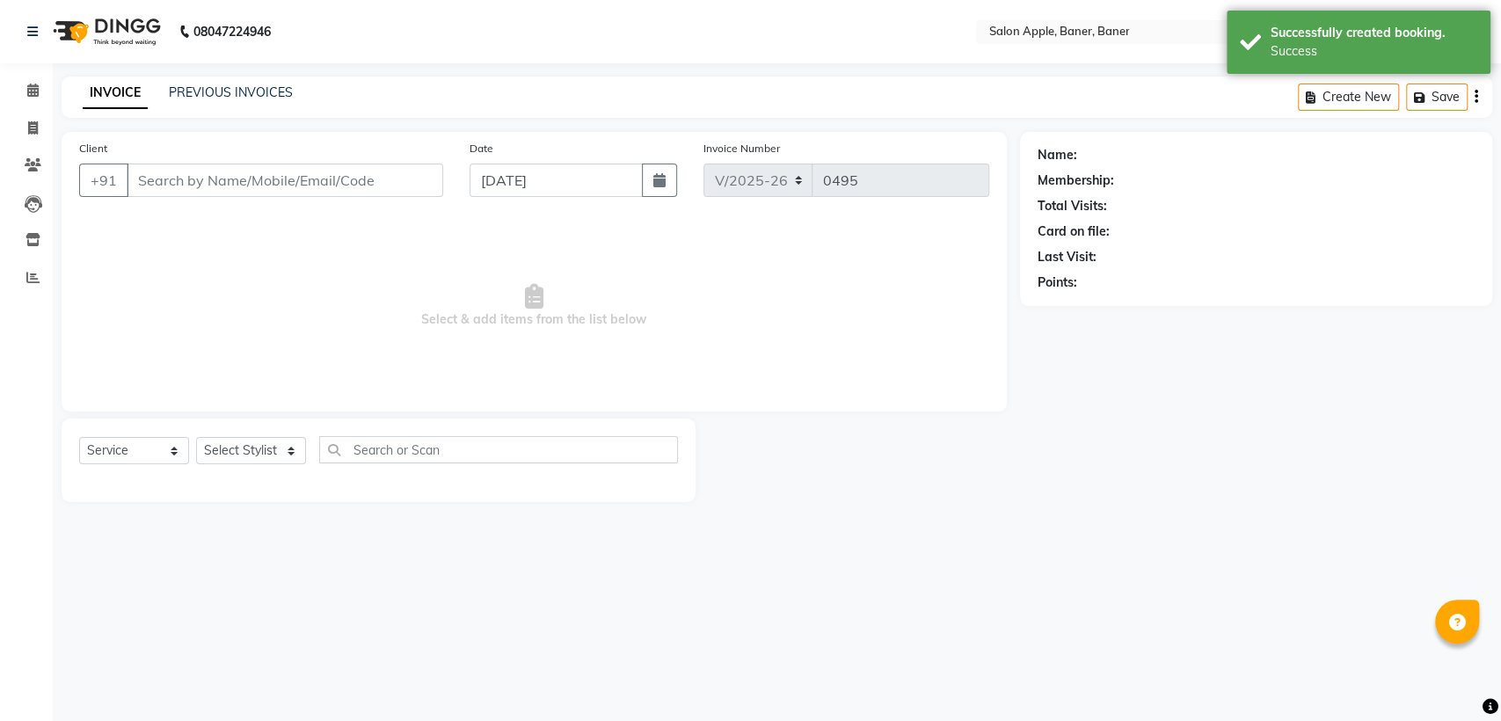
type input "9820070626"
select select "51177"
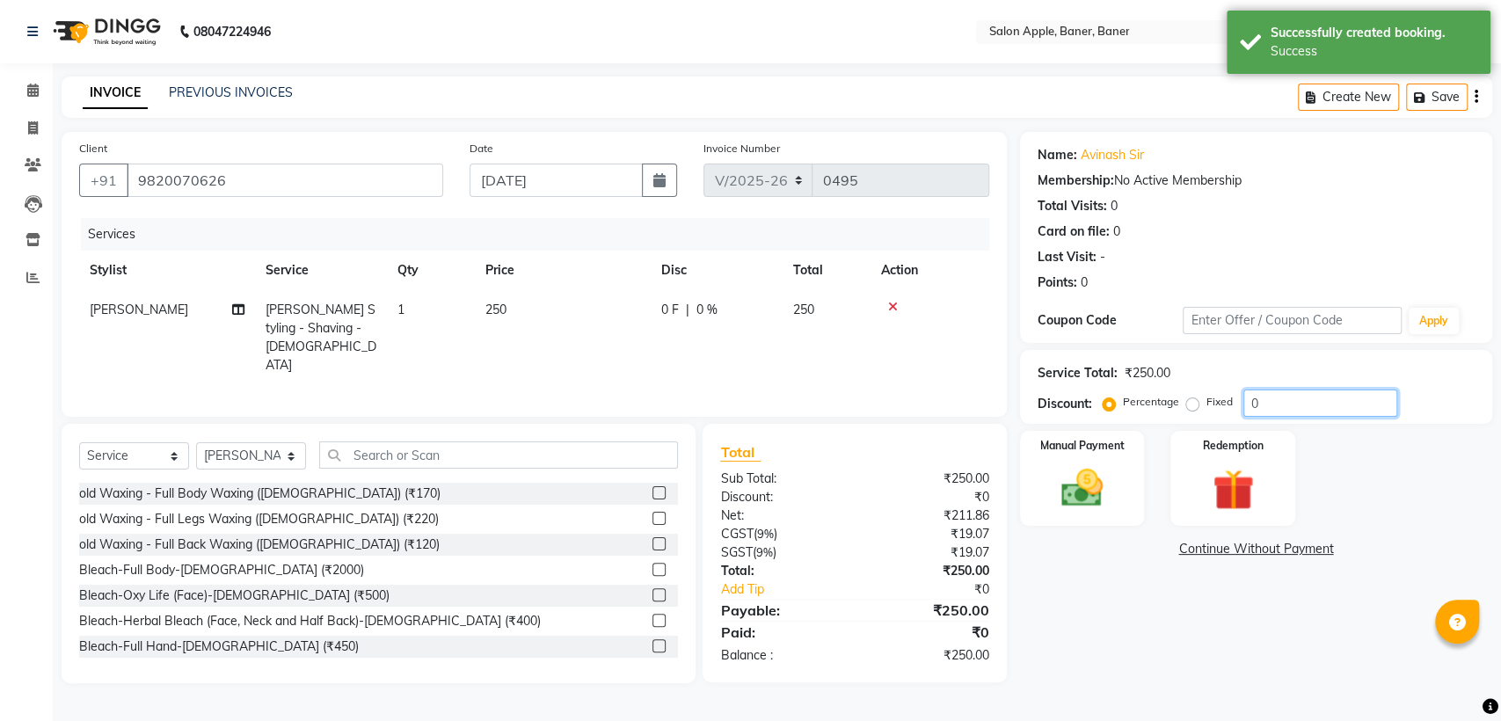
click at [1373, 403] on input "0" at bounding box center [1320, 403] width 154 height 27
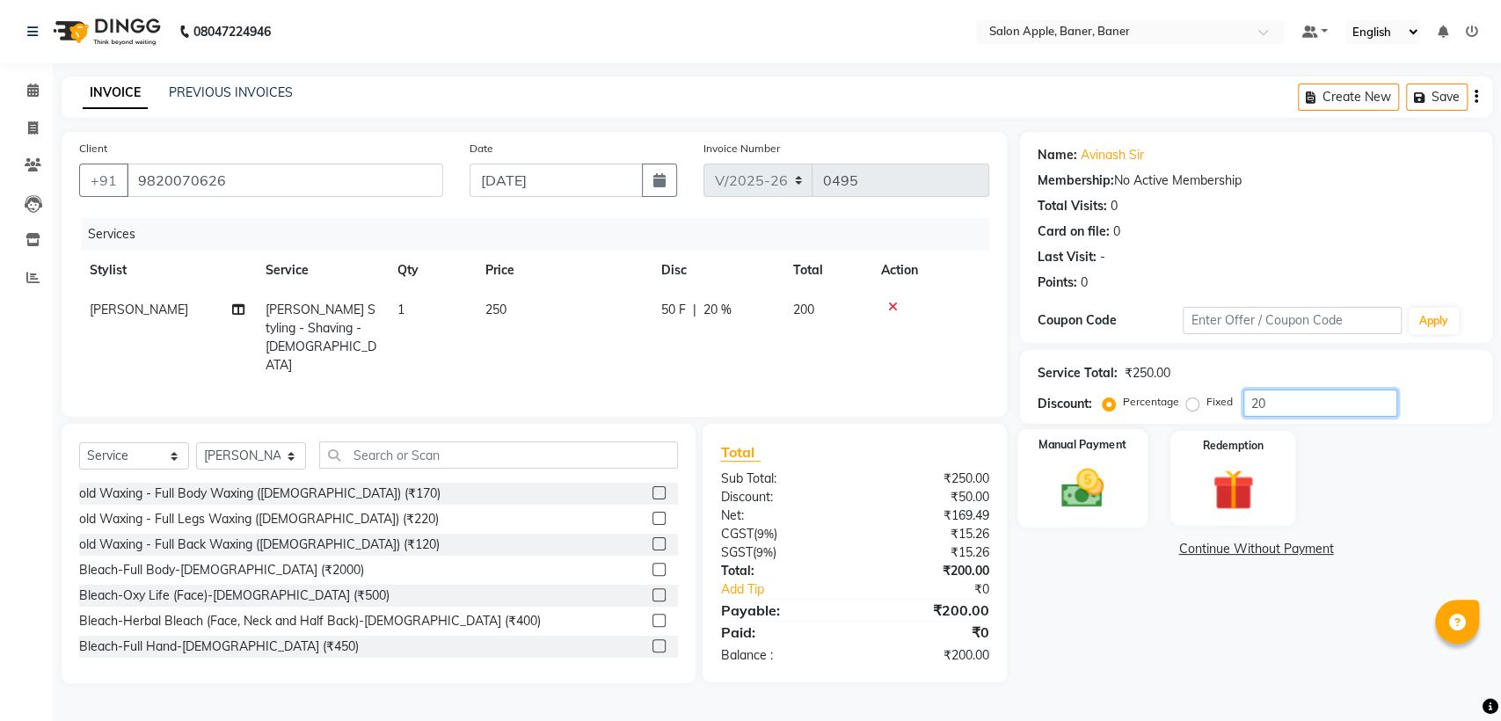
type input "20"
click at [1088, 479] on img at bounding box center [1081, 487] width 69 height 49
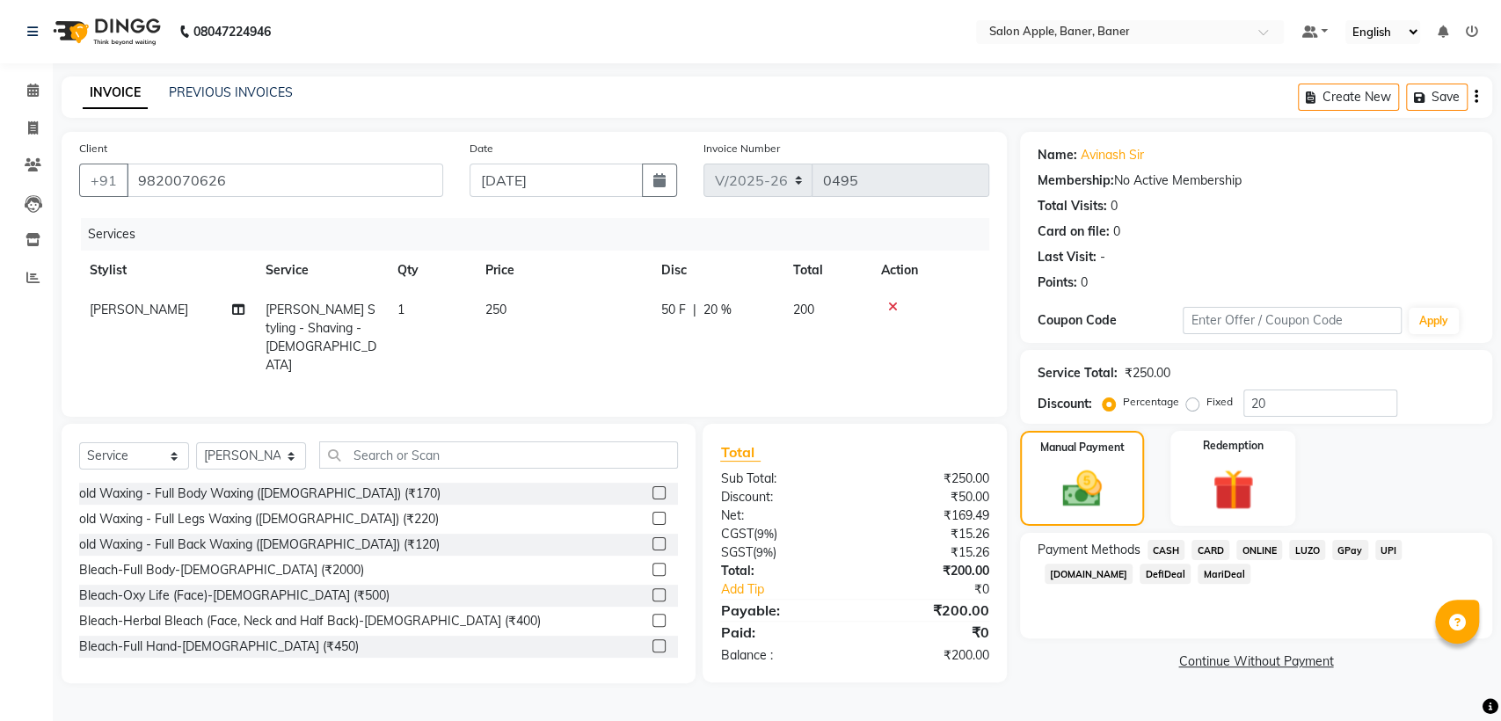
click at [1266, 552] on span "ONLINE" at bounding box center [1259, 550] width 46 height 20
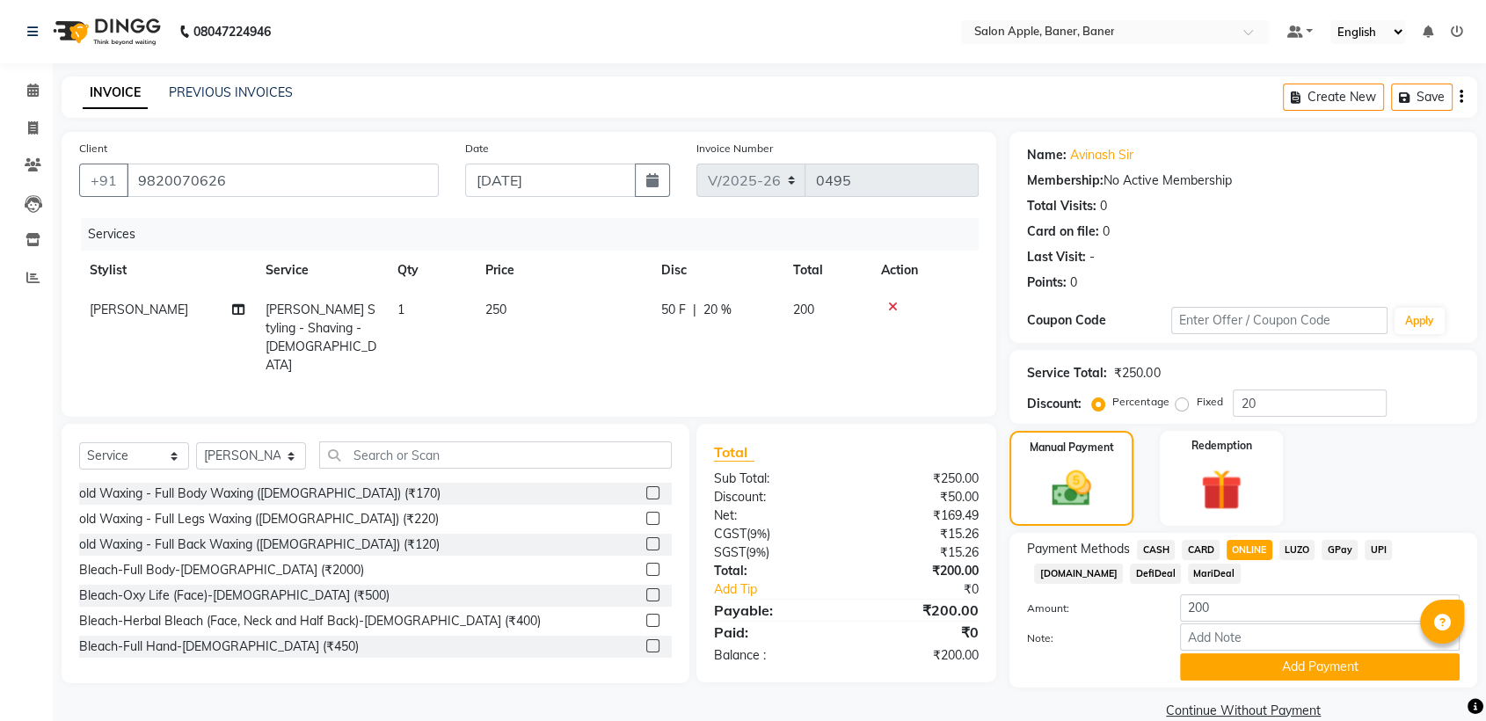
scroll to position [28, 0]
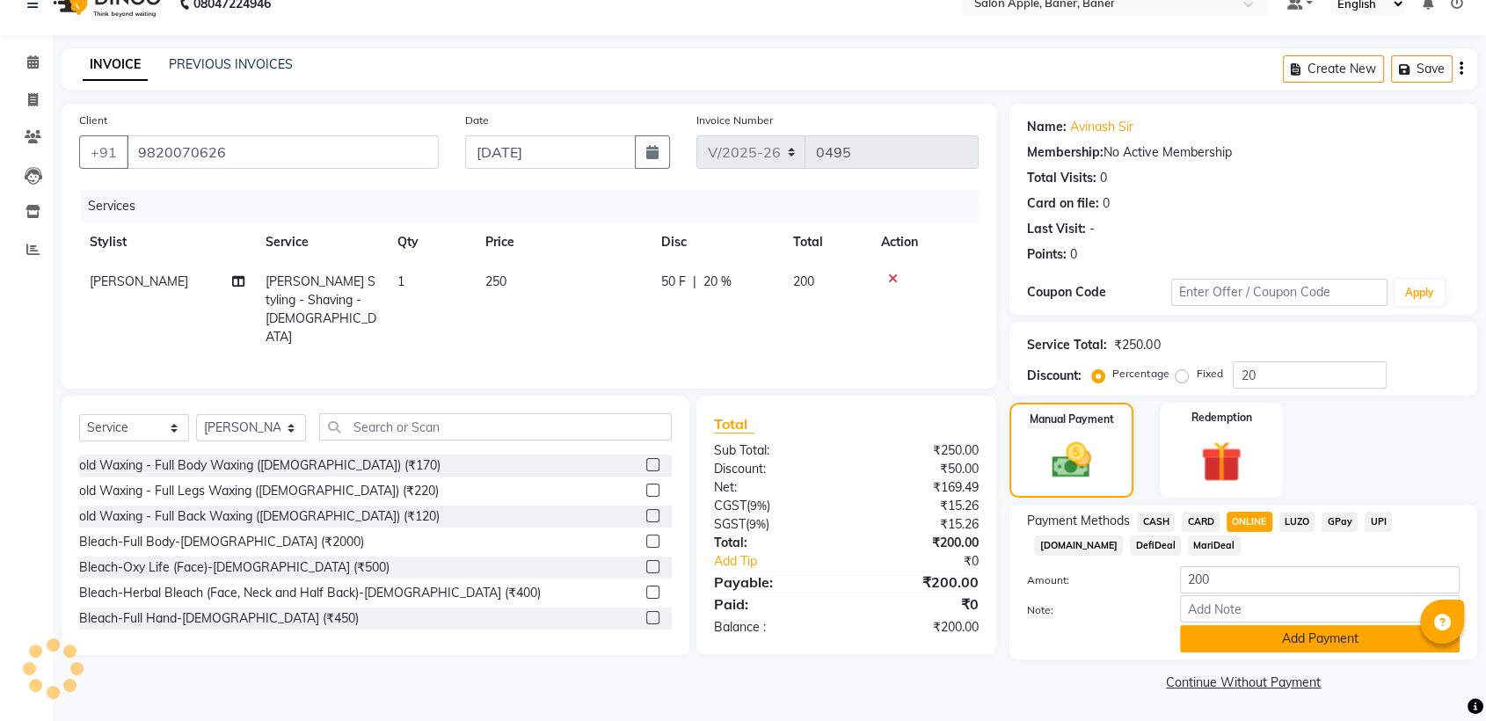
click at [1250, 642] on button "Add Payment" at bounding box center [1320, 638] width 280 height 27
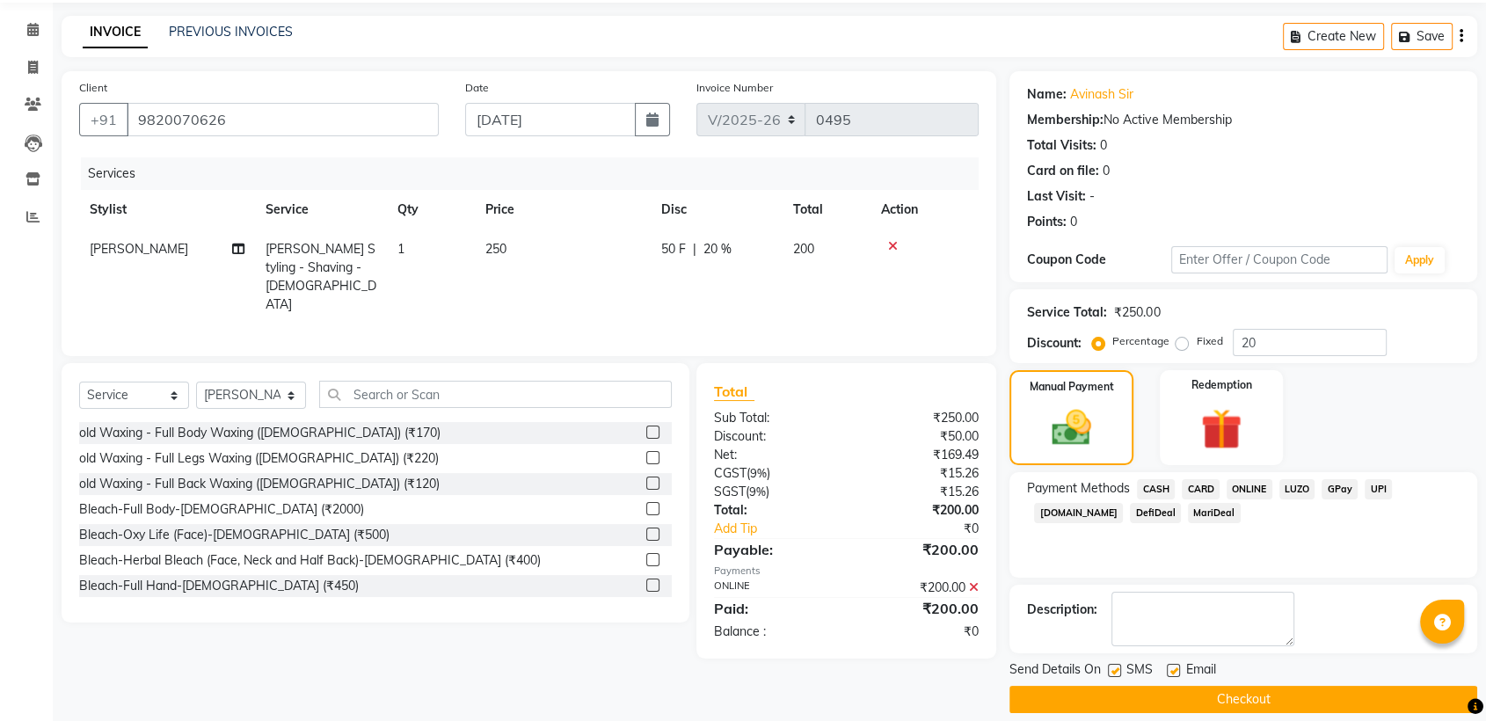
scroll to position [78, 0]
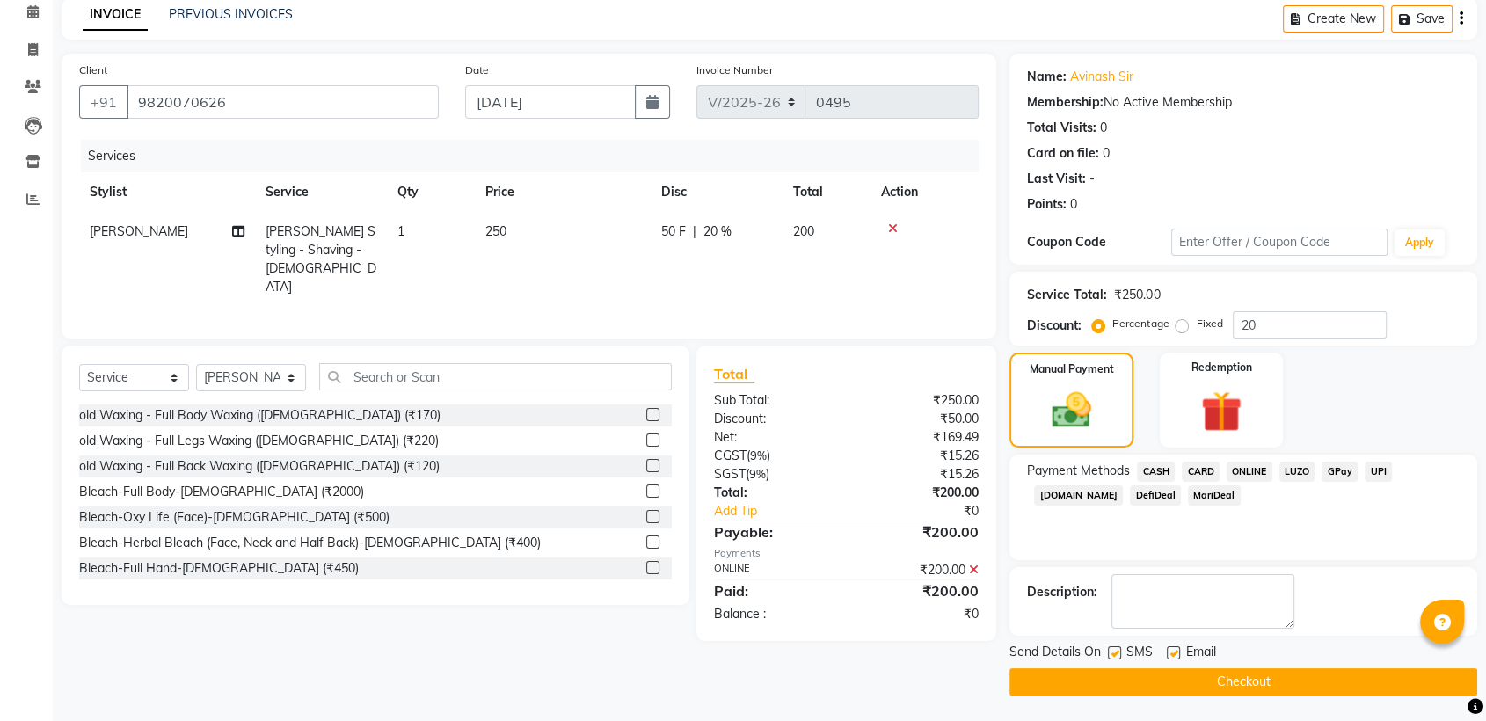
click at [1116, 643] on div "SMS" at bounding box center [1137, 654] width 59 height 22
click at [1169, 652] on label at bounding box center [1173, 652] width 13 height 13
click at [1169, 652] on input "checkbox" at bounding box center [1172, 653] width 11 height 11
checkbox input "false"
click at [1120, 653] on label at bounding box center [1114, 652] width 13 height 13
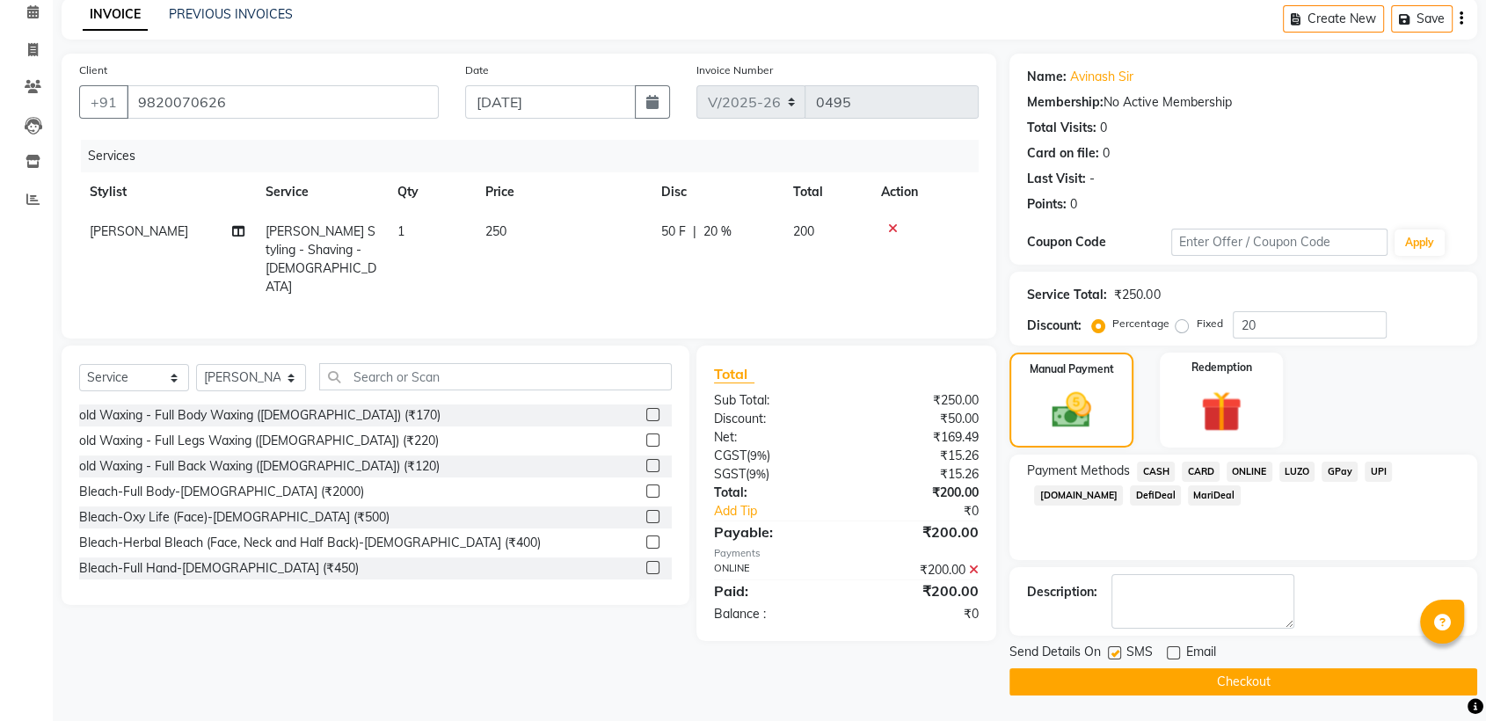
click at [1119, 653] on input "checkbox" at bounding box center [1113, 653] width 11 height 11
checkbox input "false"
click at [1140, 673] on button "Checkout" at bounding box center [1243, 681] width 468 height 27
